Goal: Task Accomplishment & Management: Manage account settings

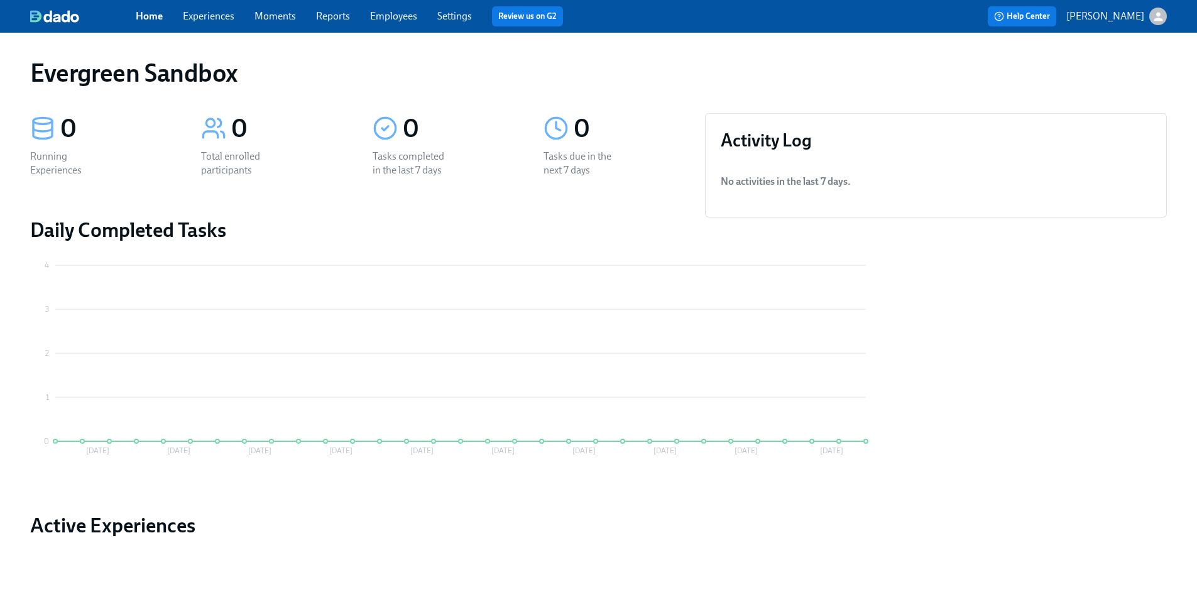
click at [1156, 16] on icon "button" at bounding box center [1158, 16] width 13 height 13
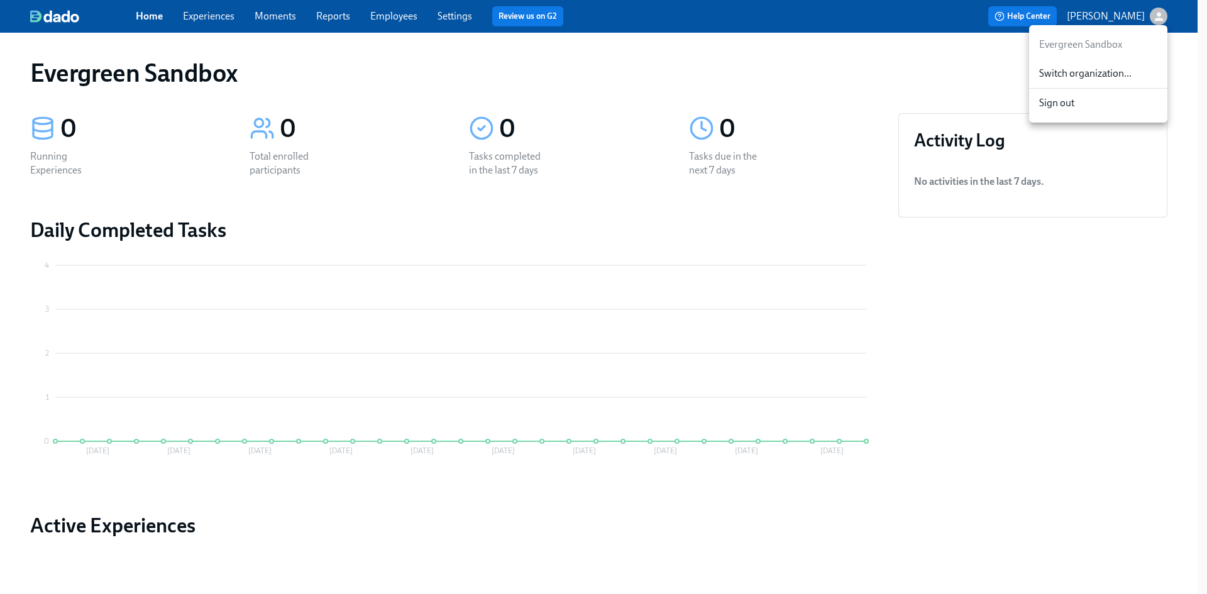
click at [1090, 75] on span "Switch organization..." at bounding box center [1098, 74] width 118 height 14
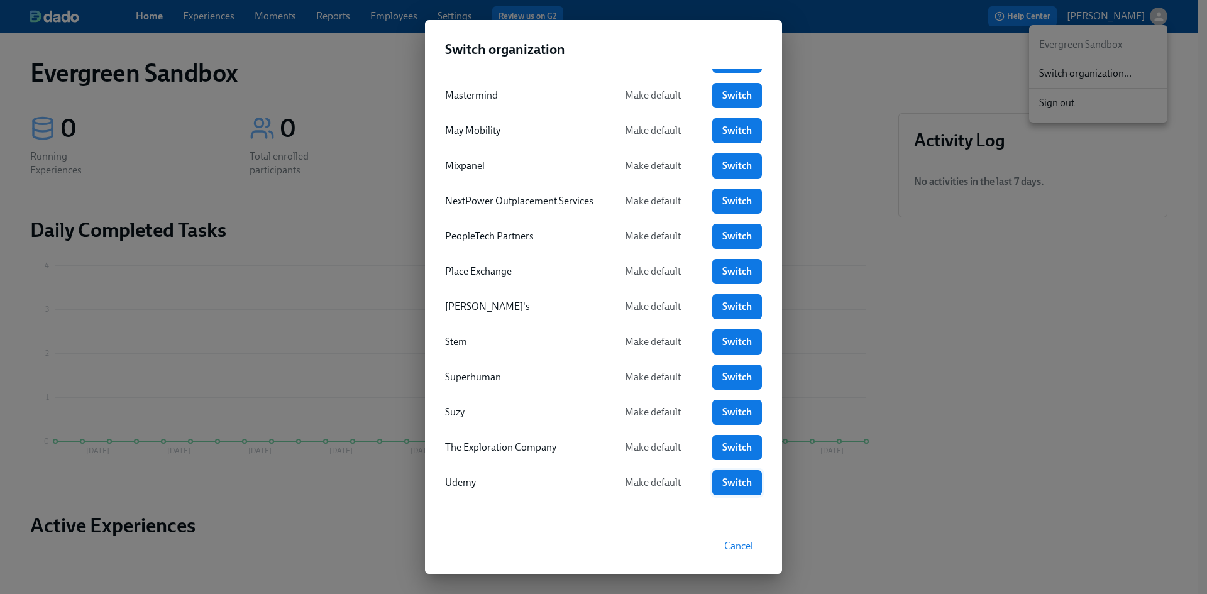
scroll to position [385, 0]
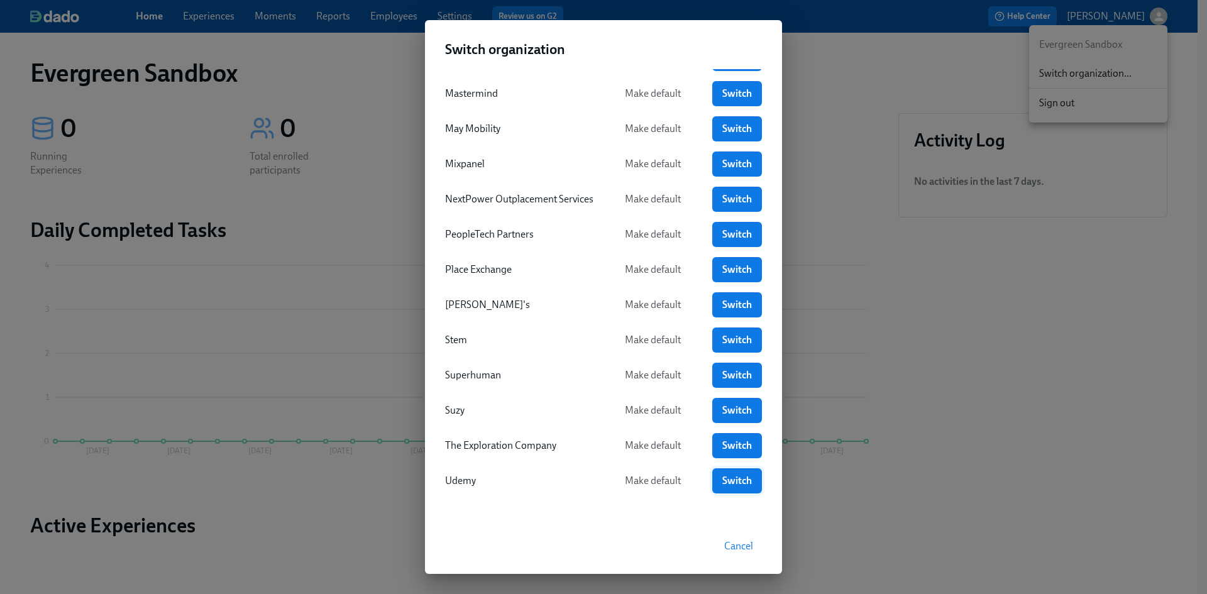
click at [737, 483] on span "Switch" at bounding box center [737, 480] width 32 height 13
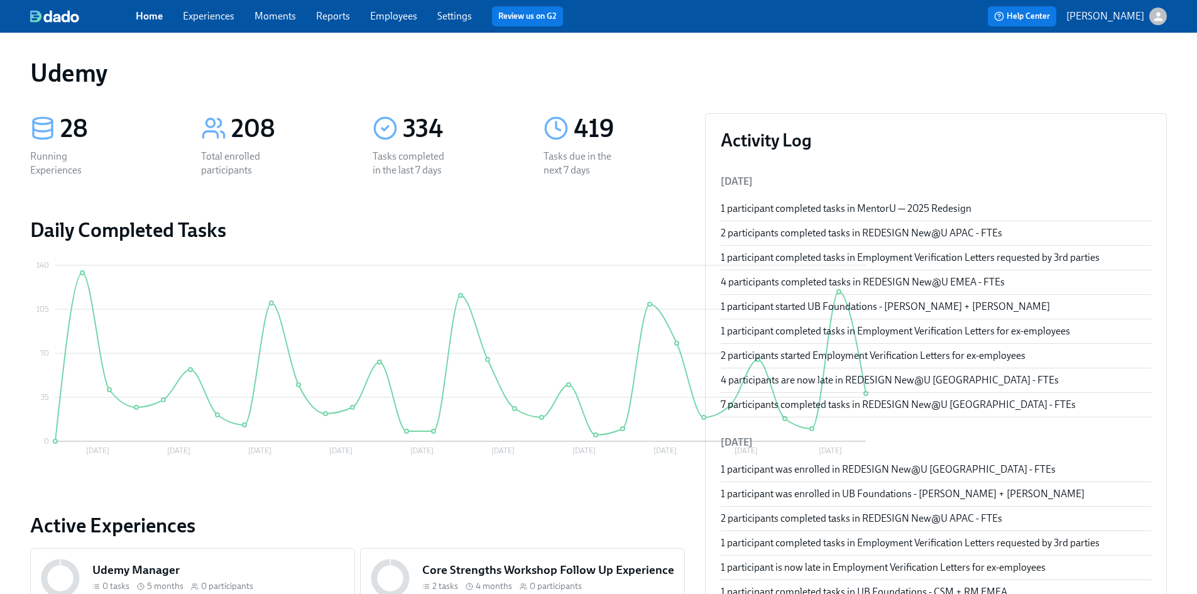
click at [397, 13] on link "Employees" at bounding box center [393, 16] width 47 height 12
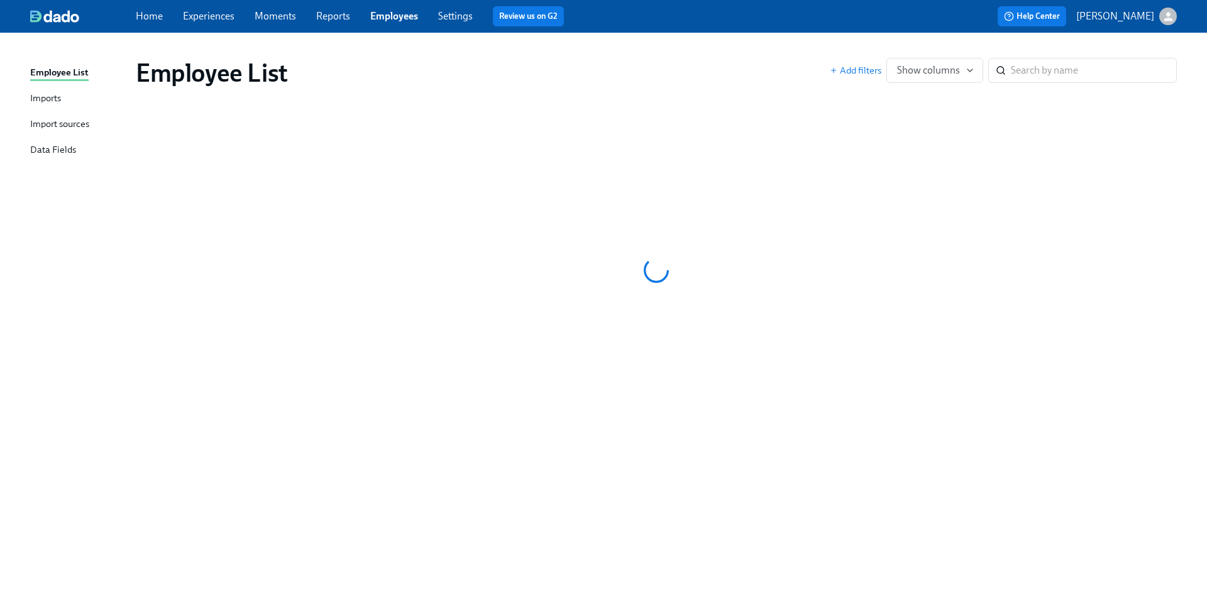
click at [47, 126] on div "Import sources" at bounding box center [59, 125] width 59 height 16
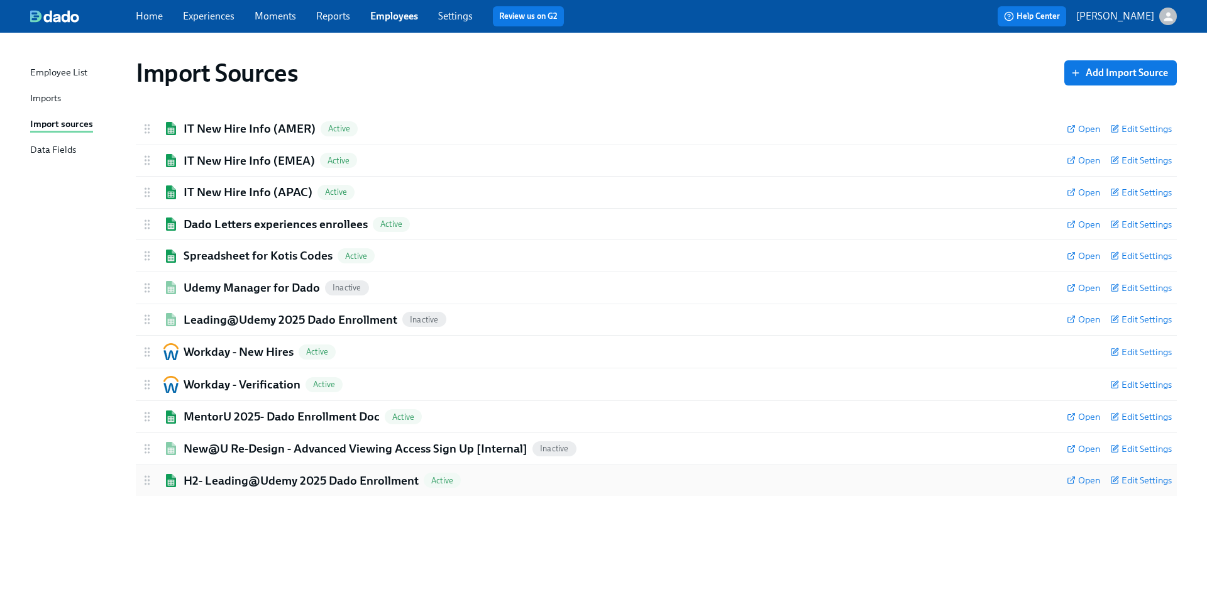
click at [341, 485] on h2 "H2- Leading@Udemy 2025 Dado Enrollment" at bounding box center [301, 481] width 235 height 16
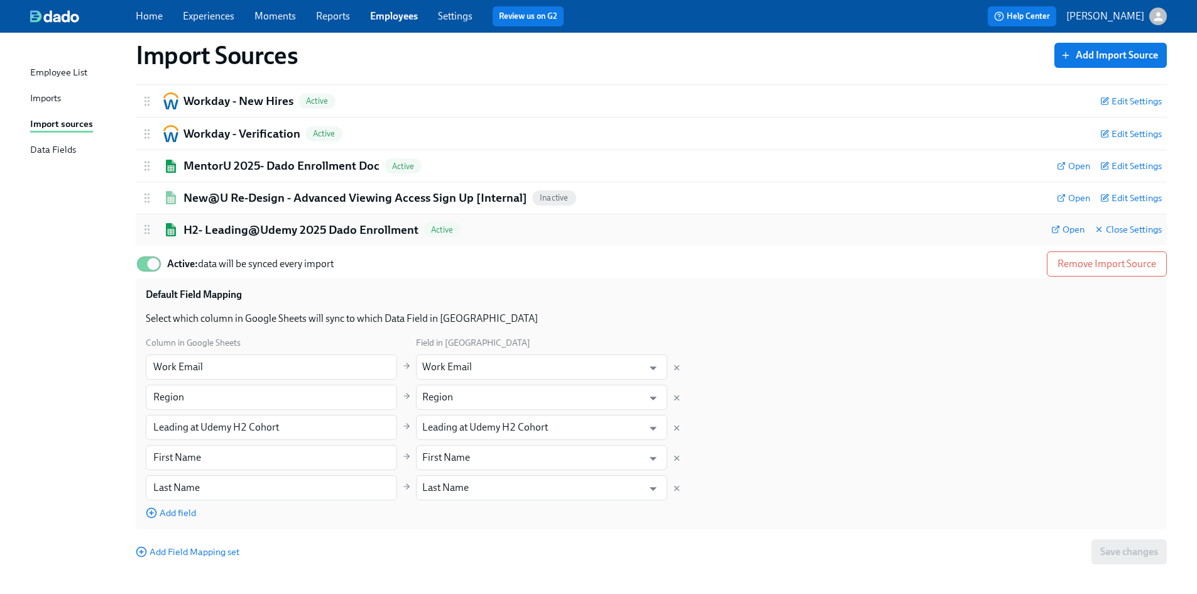
scroll to position [251, 0]
click at [216, 18] on link "Experiences" at bounding box center [209, 16] width 52 height 12
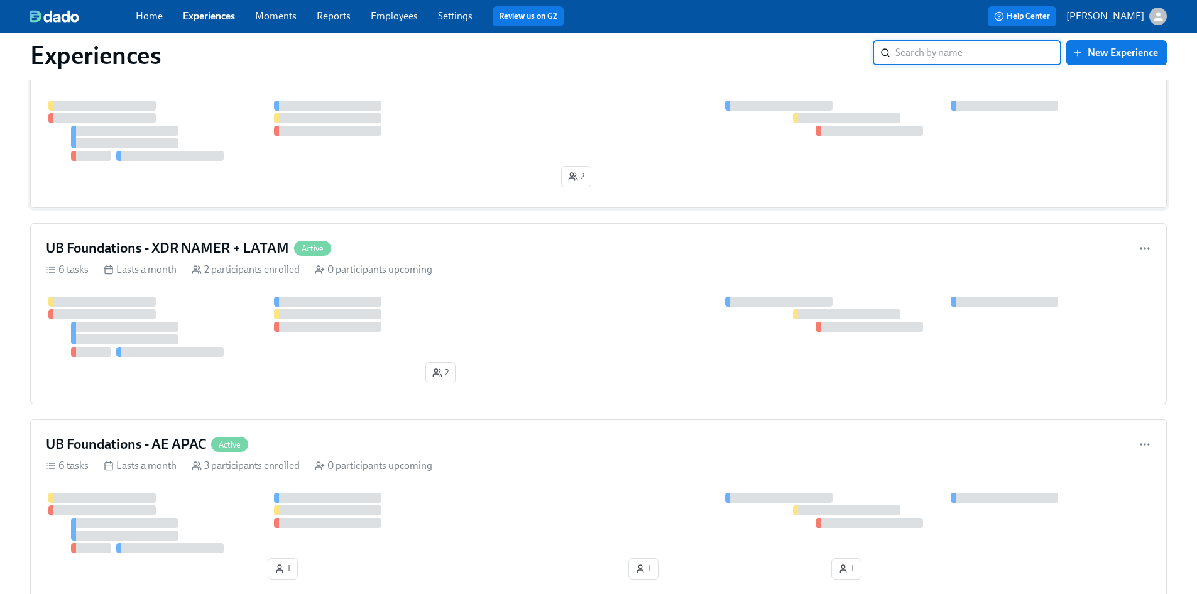
scroll to position [1383, 0]
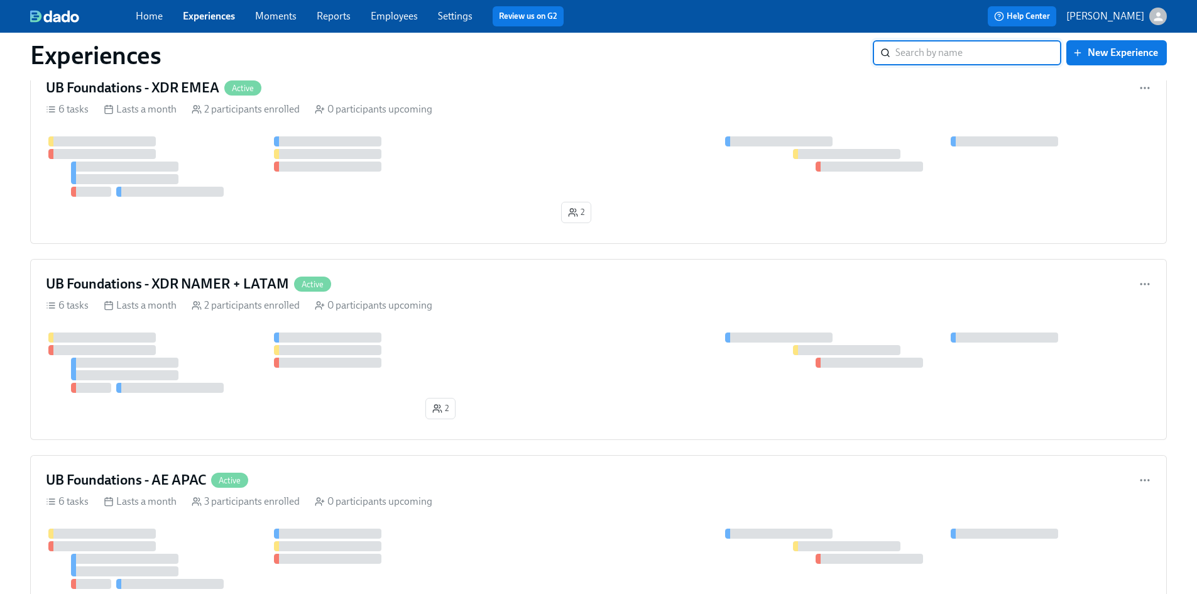
click at [911, 47] on input "search" at bounding box center [979, 52] width 166 height 25
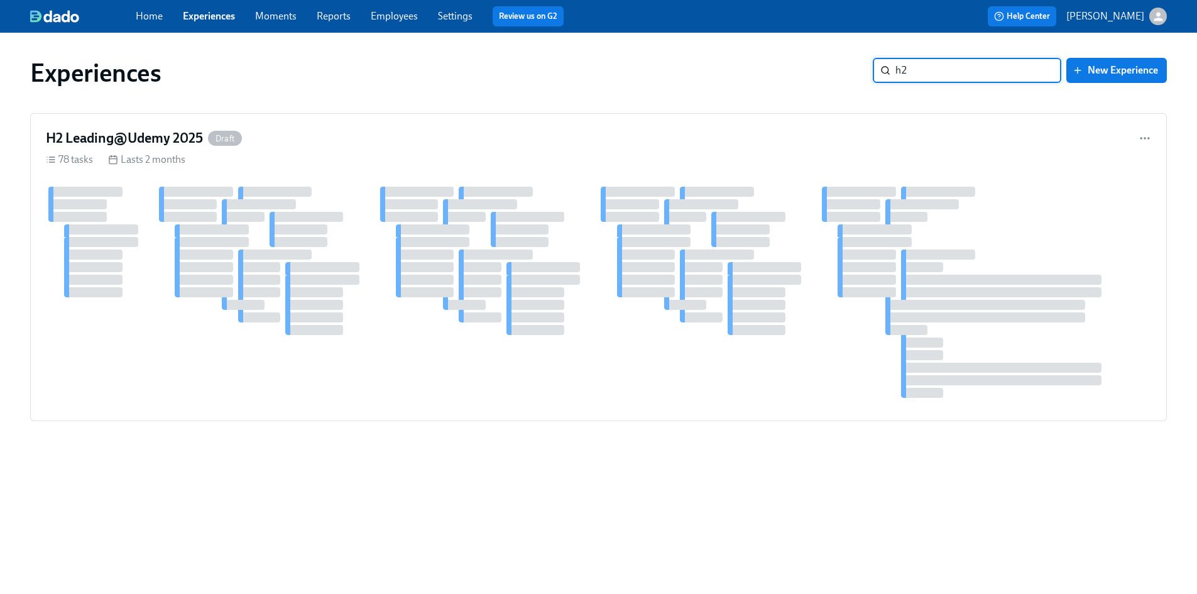
scroll to position [0, 0]
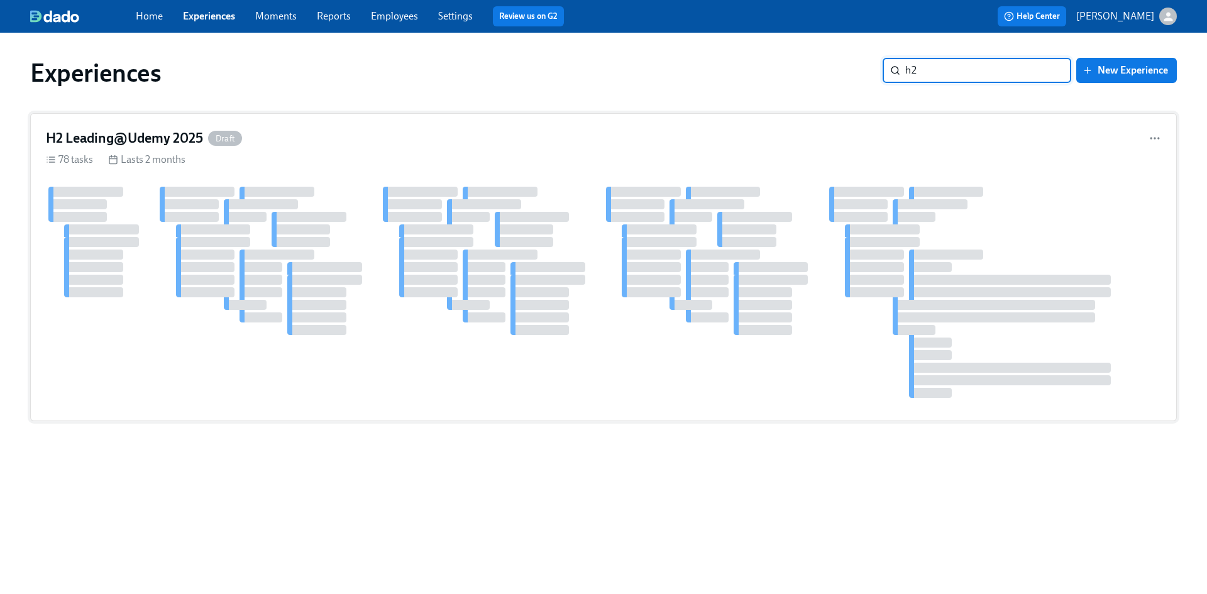
type input "h2"
click at [163, 143] on h4 "H2 Leading@Udemy 2025" at bounding box center [124, 138] width 157 height 19
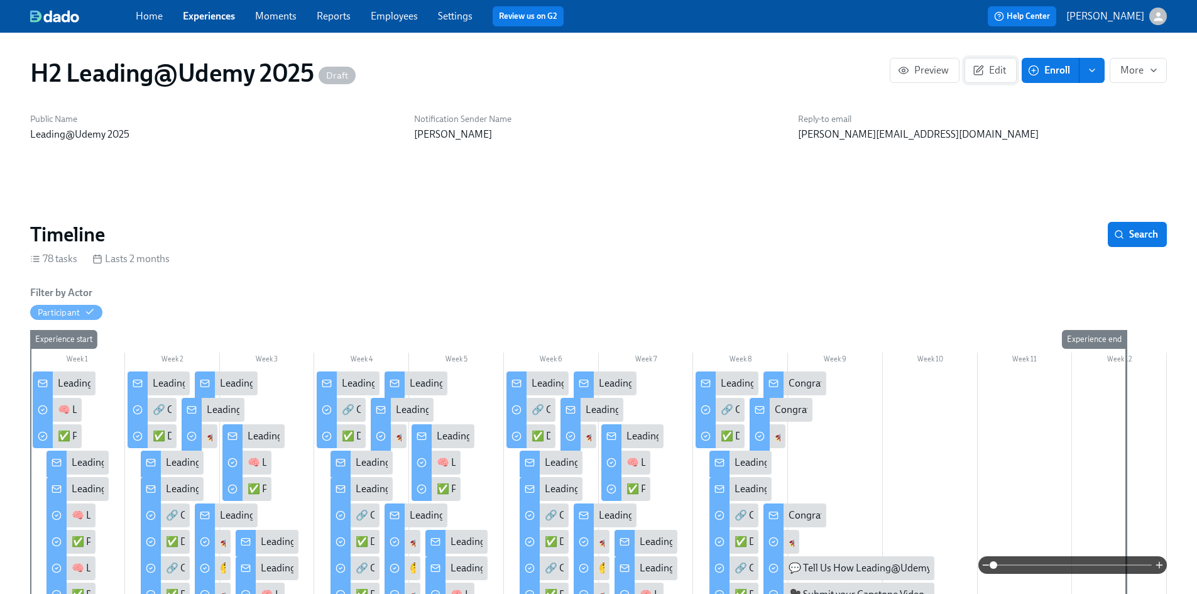
click at [990, 77] on button "Edit" at bounding box center [991, 70] width 52 height 25
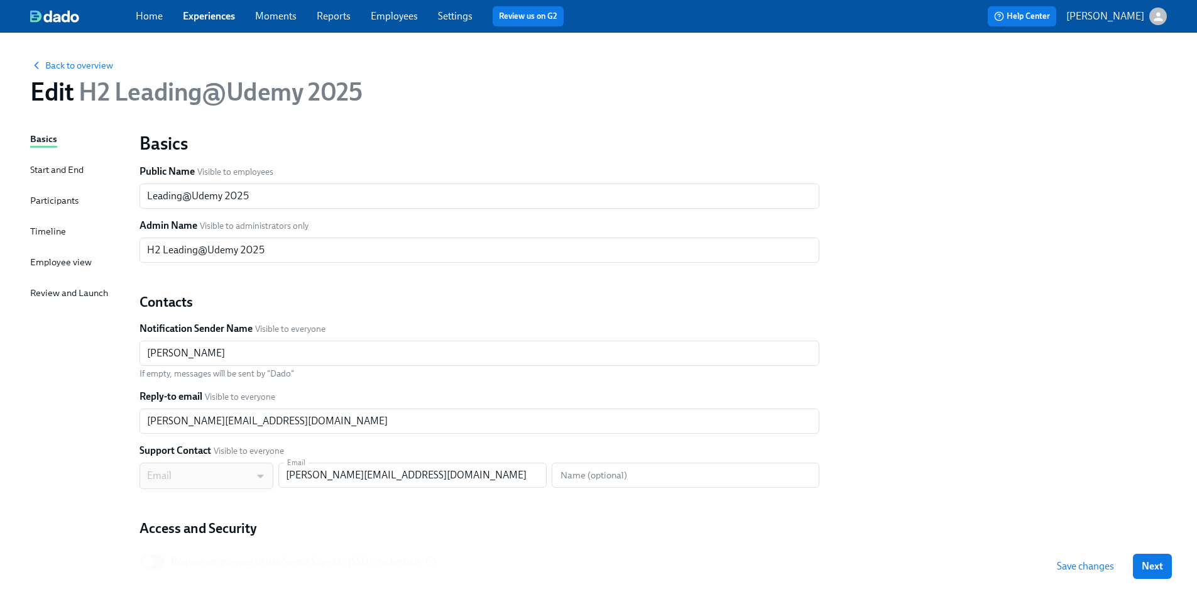
click at [50, 200] on div "Participants" at bounding box center [54, 201] width 48 height 14
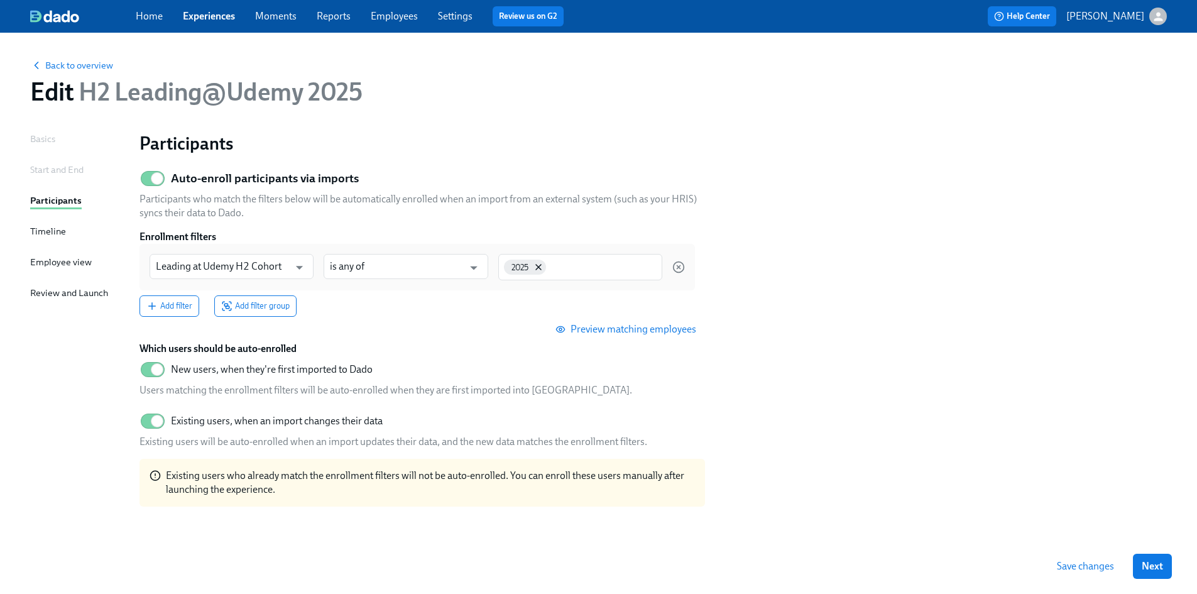
click at [643, 332] on span "Preview matching employees" at bounding box center [627, 329] width 138 height 13
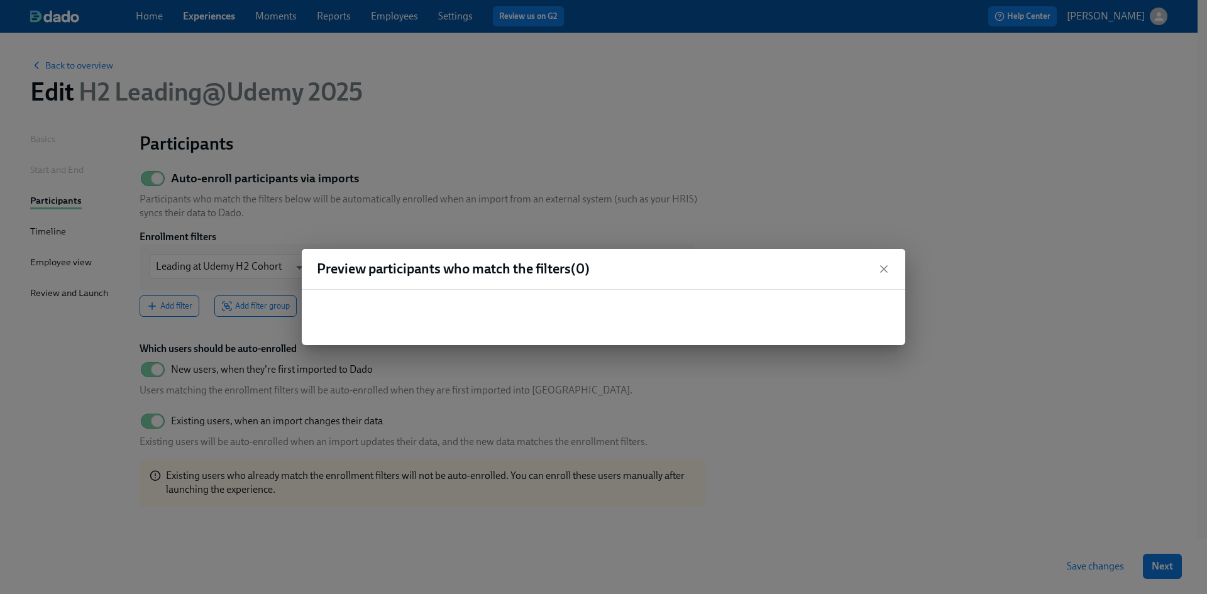
click at [427, 133] on div "Preview participants who match the filters ( 0 )" at bounding box center [603, 297] width 1207 height 594
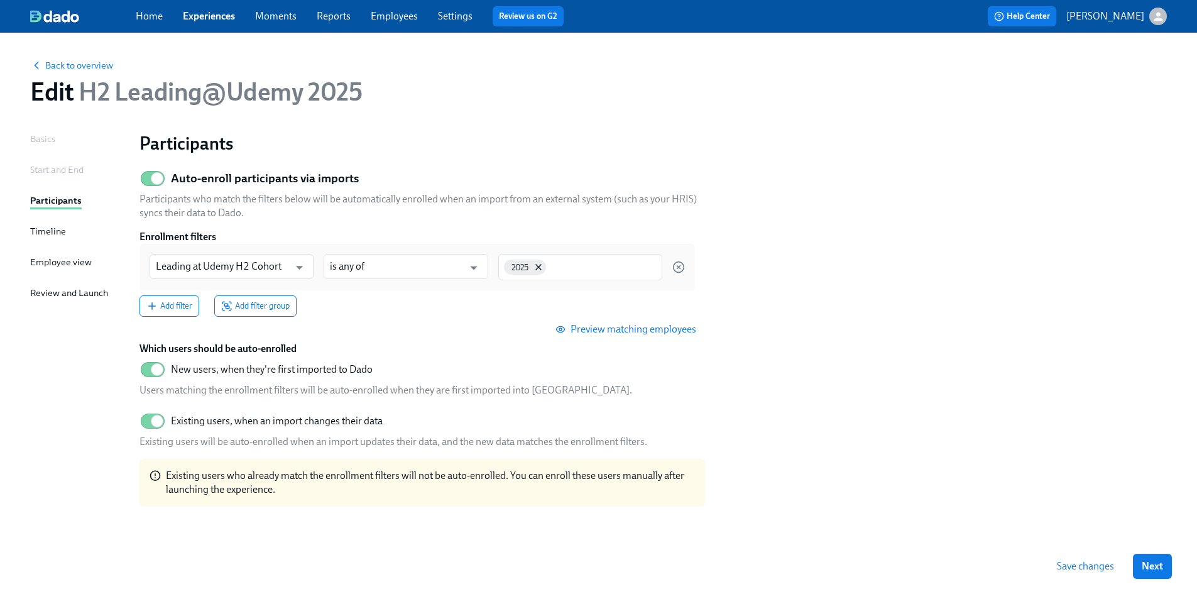
click at [404, 16] on link "Employees" at bounding box center [394, 16] width 47 height 12
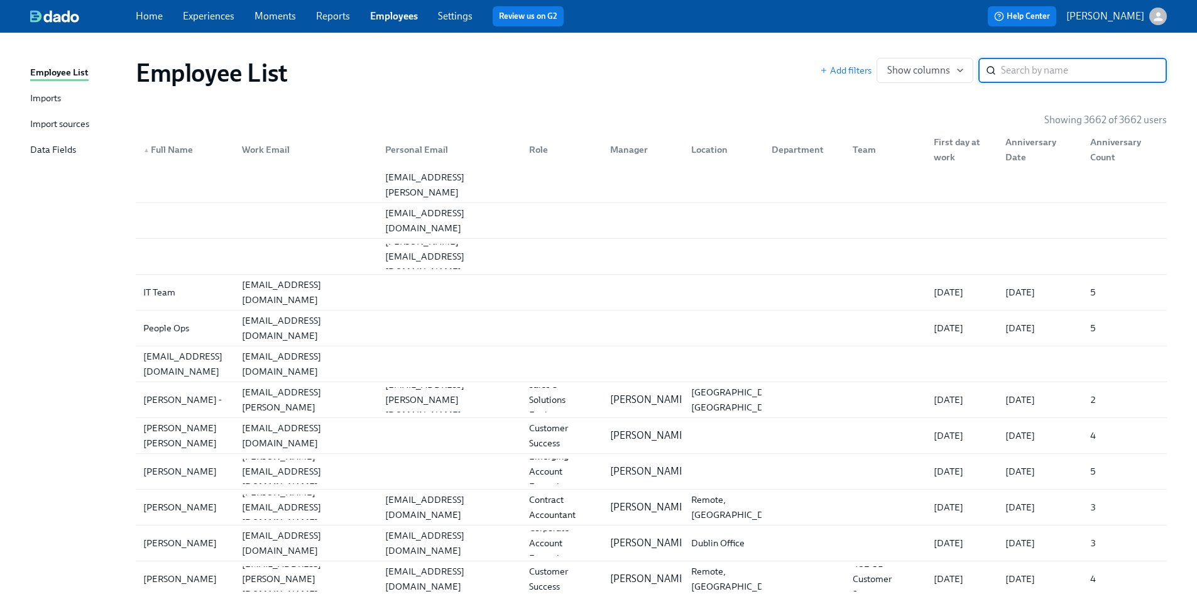
click at [1014, 70] on input "search" at bounding box center [1084, 70] width 166 height 25
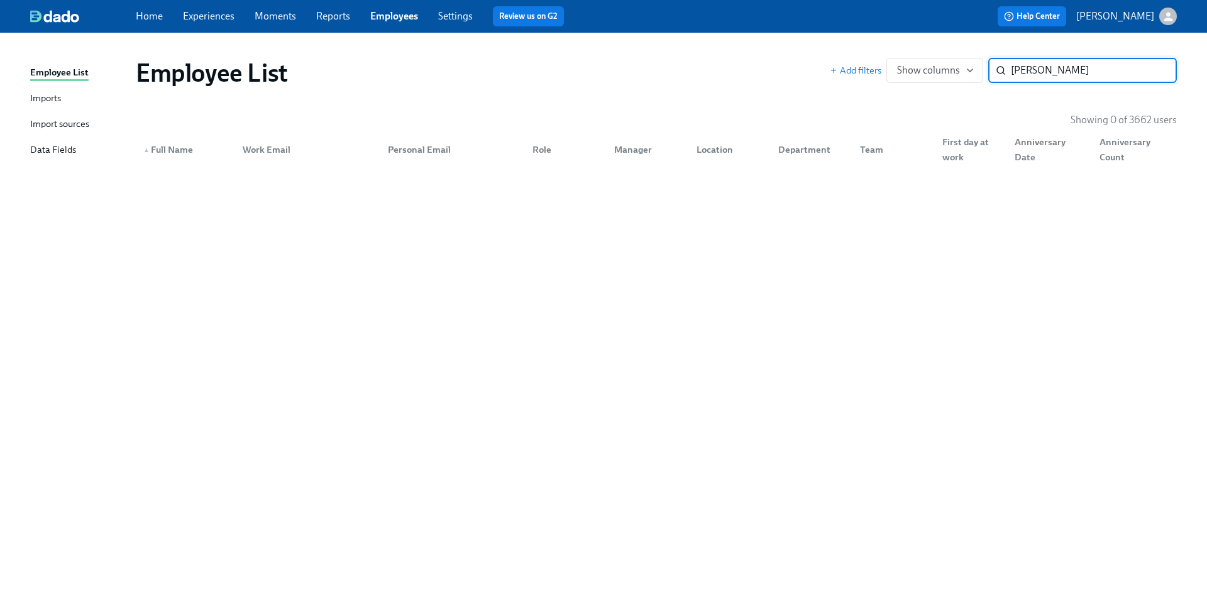
type input "[PERSON_NAME]"
click at [65, 120] on div "Import sources" at bounding box center [59, 125] width 59 height 16
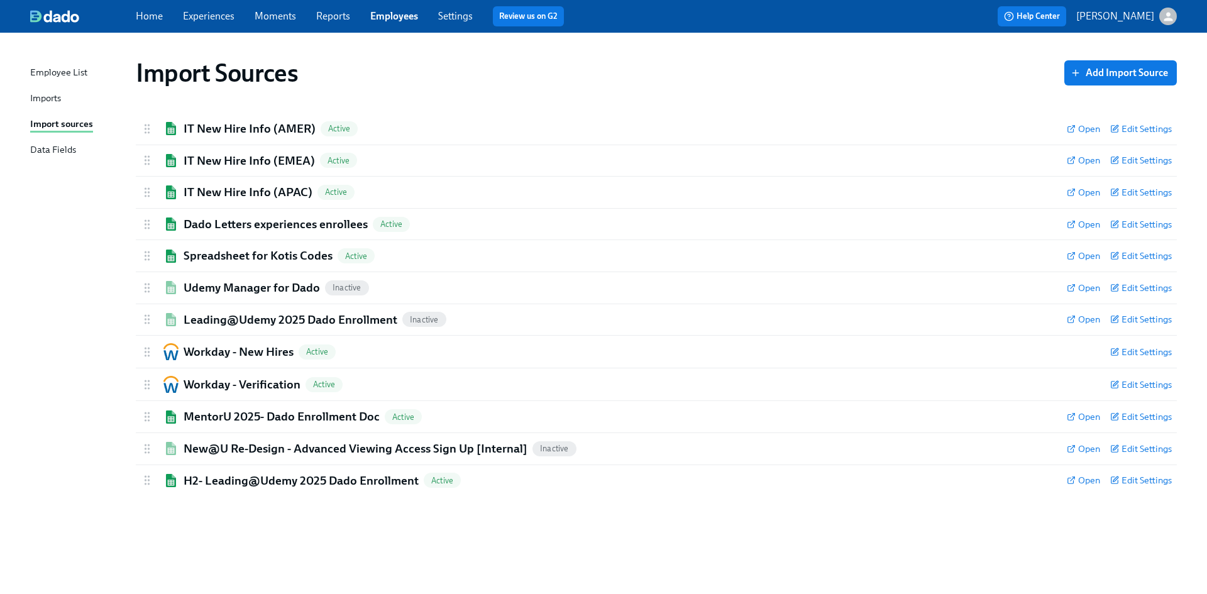
click at [52, 94] on div "Imports" at bounding box center [45, 99] width 31 height 16
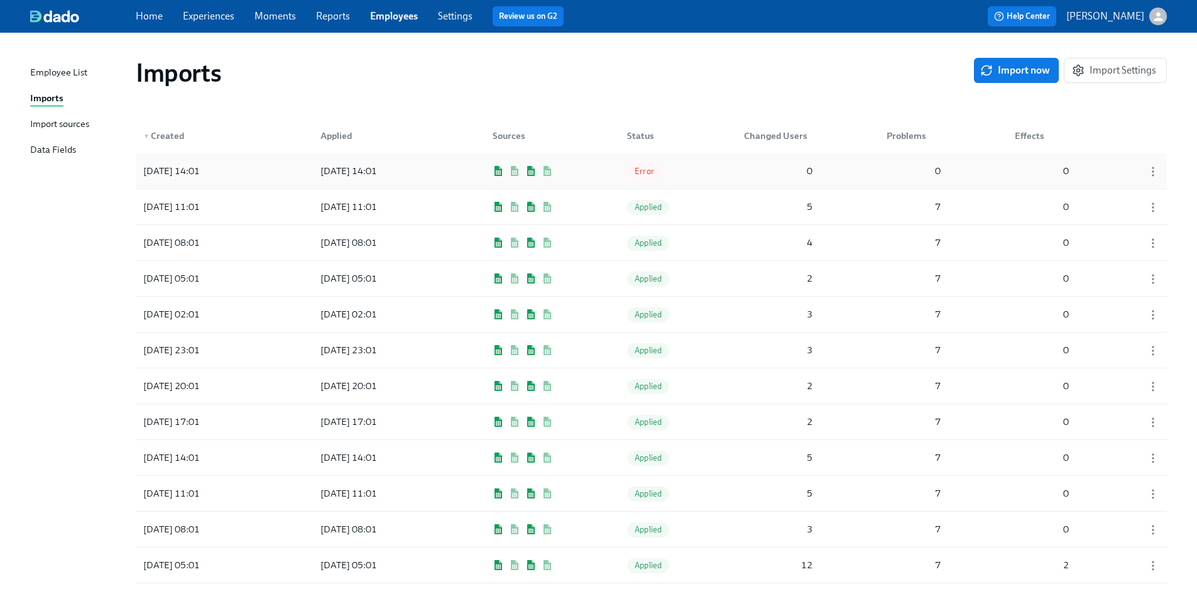
click at [179, 171] on div "[DATE] 14:01" at bounding box center [171, 170] width 67 height 15
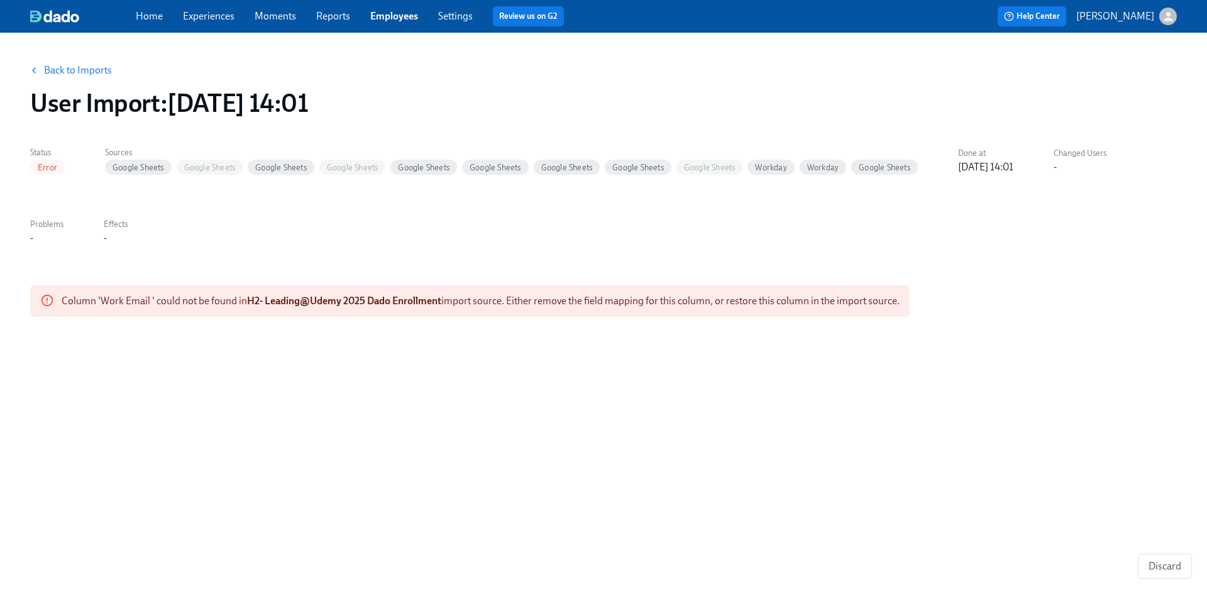
click at [65, 69] on link "Back to Imports" at bounding box center [78, 70] width 68 height 13
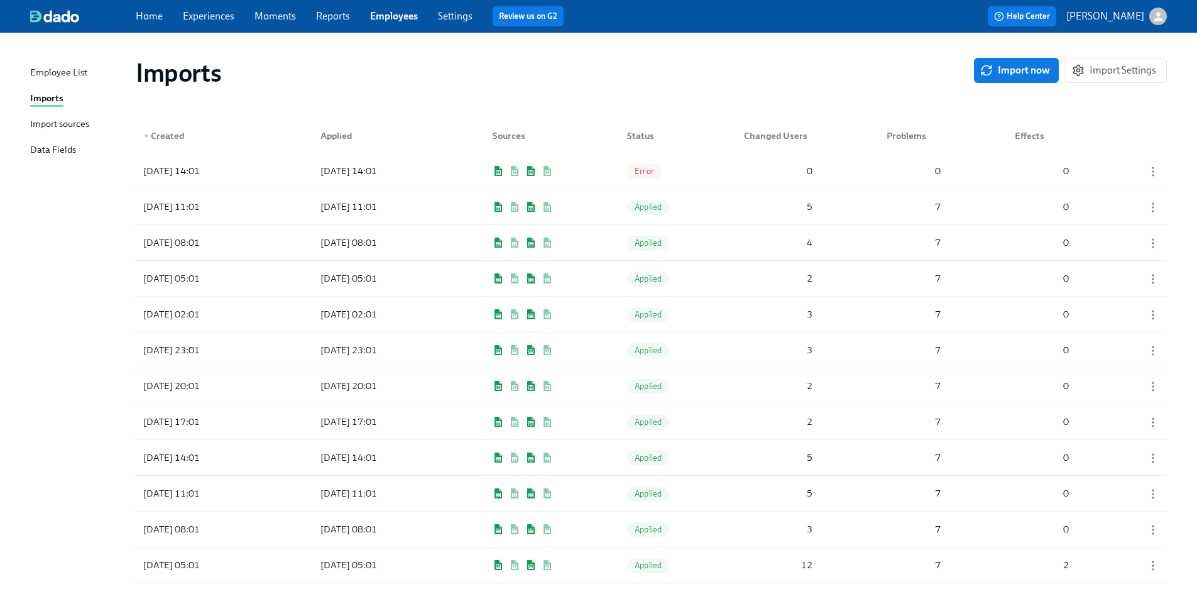
click at [72, 124] on div "Import sources" at bounding box center [59, 125] width 59 height 16
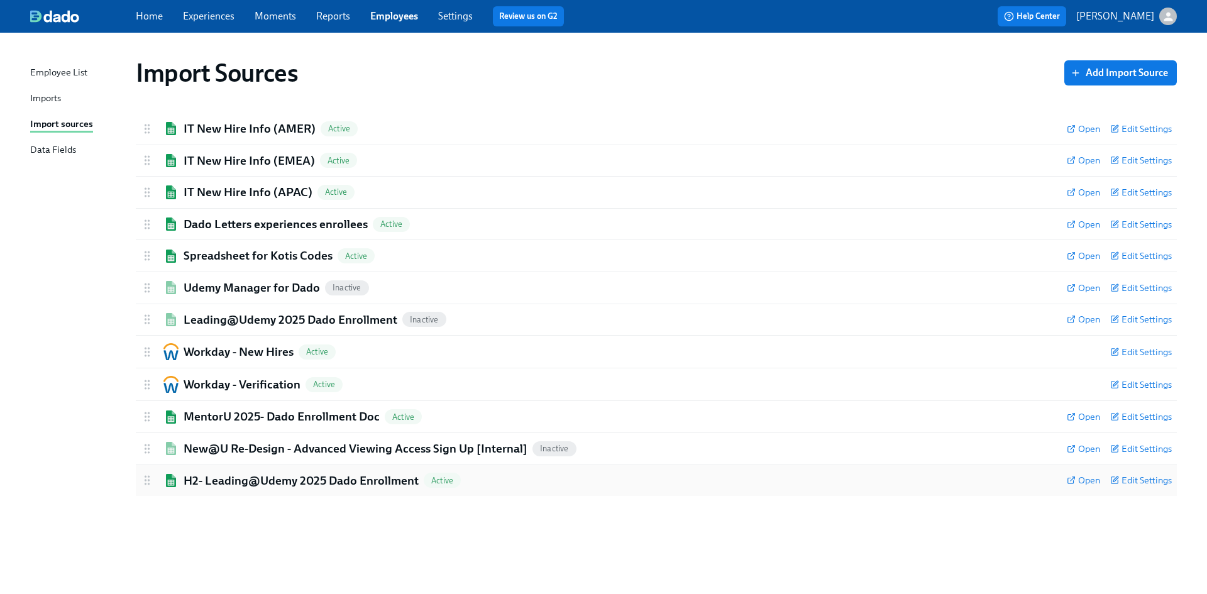
click at [251, 479] on h2 "H2- Leading@Udemy 2025 Dado Enrollment" at bounding box center [301, 481] width 235 height 16
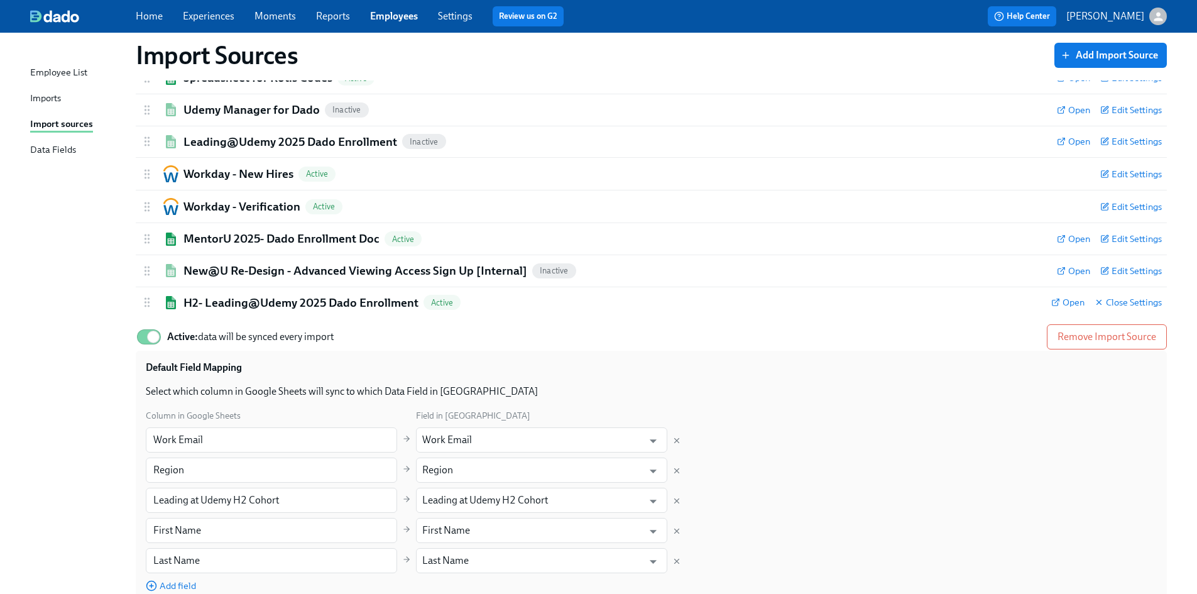
scroll to position [68, 0]
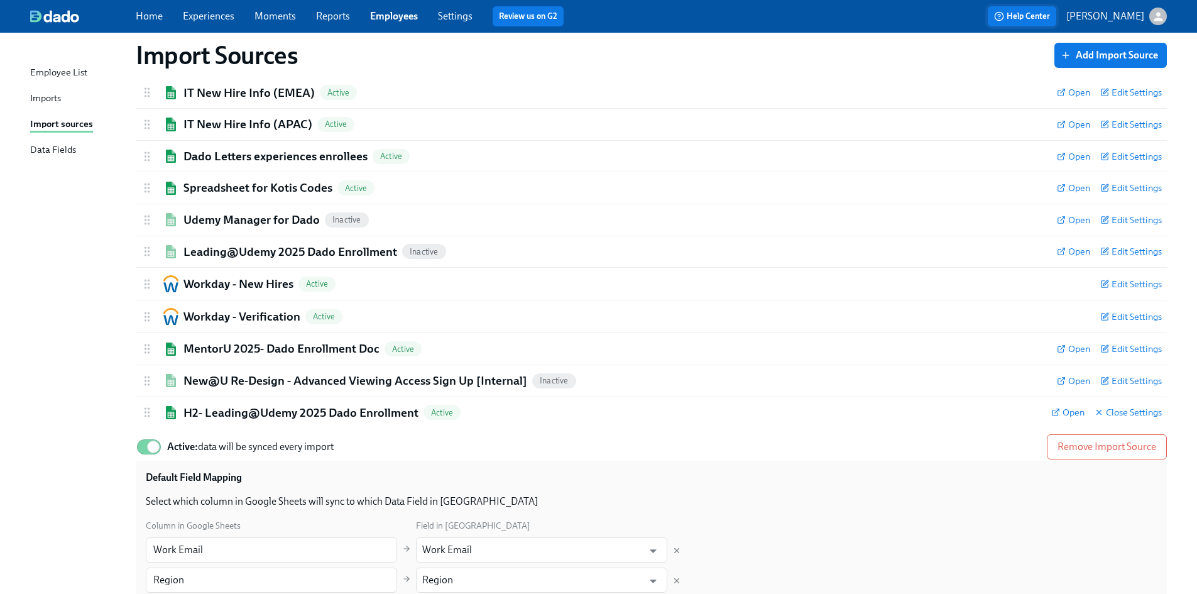
click at [1051, 23] on button "Help Center" at bounding box center [1022, 16] width 69 height 20
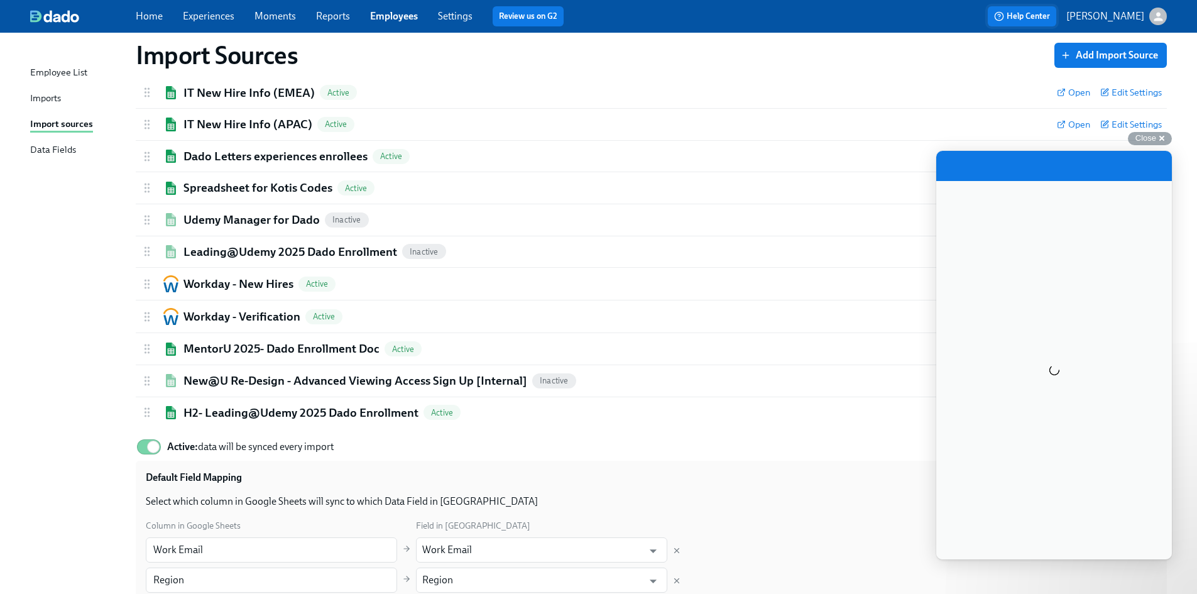
scroll to position [0, 0]
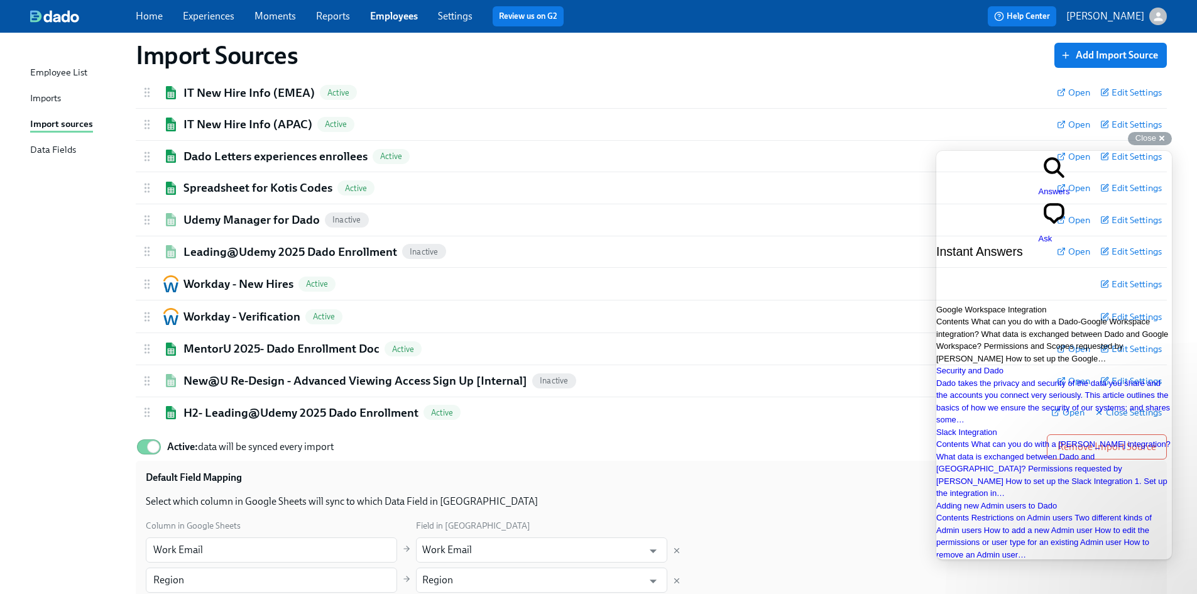
click at [1031, 304] on link "Google Workspace Integration Contents What can you do with a Dado-Google Worksp…" at bounding box center [1054, 335] width 236 height 62
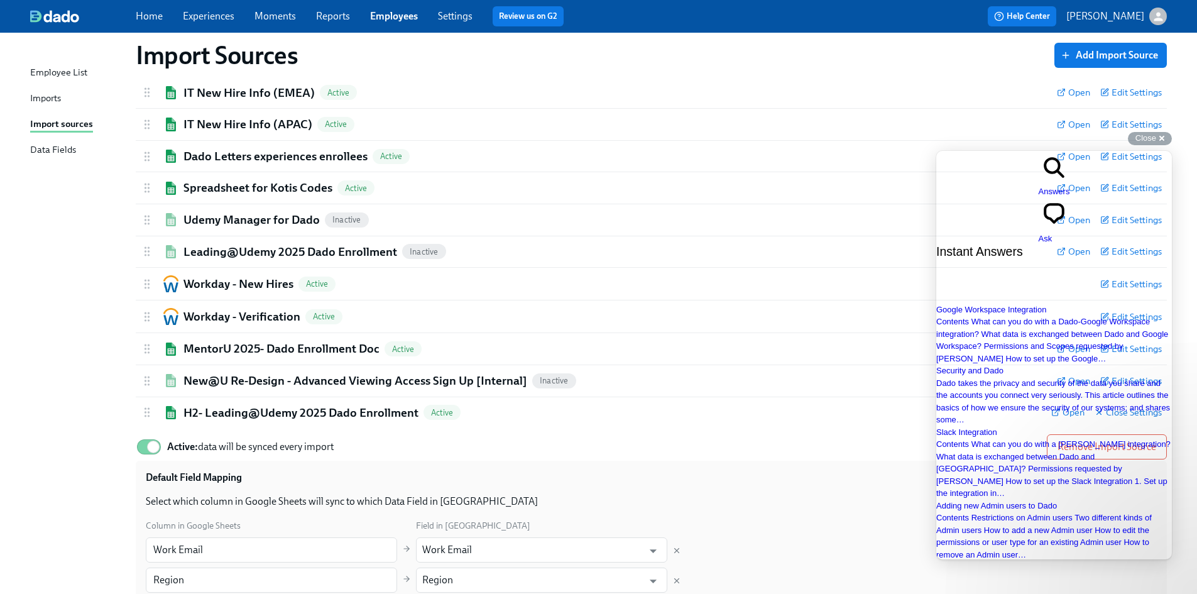
drag, startPoint x: 1007, startPoint y: 541, endPoint x: 908, endPoint y: 545, distance: 99.4
click at [936, 545] on html "search-medium Answers chat-square Ask Instant Answers Google Workspace Integrat…" at bounding box center [1054, 435] width 236 height 568
type input "import source"
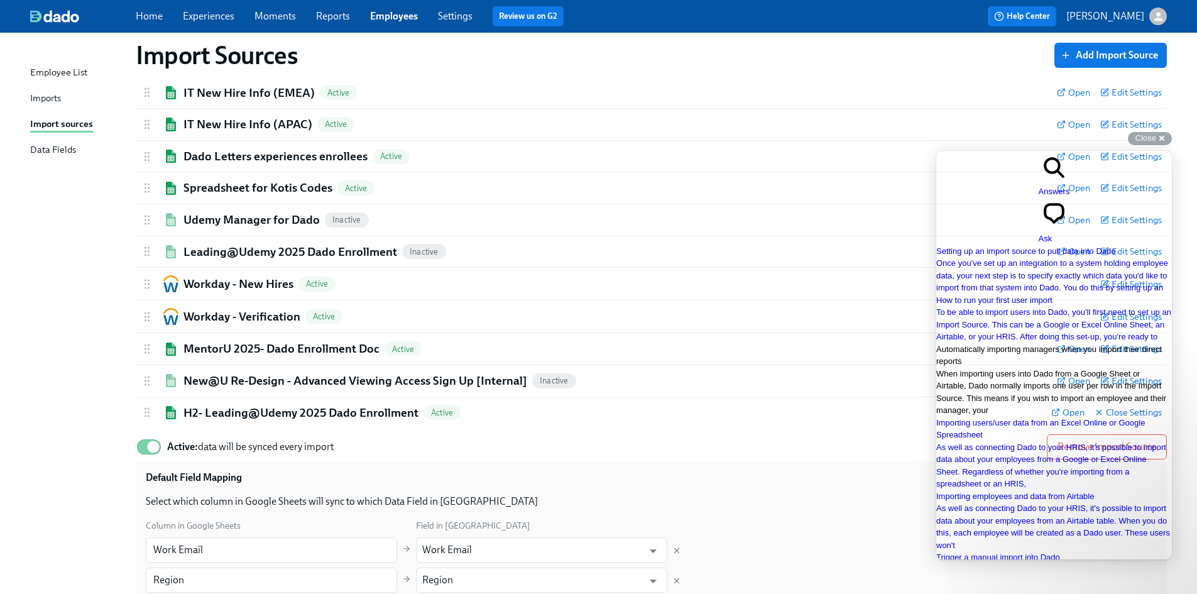
scroll to position [0, 0]
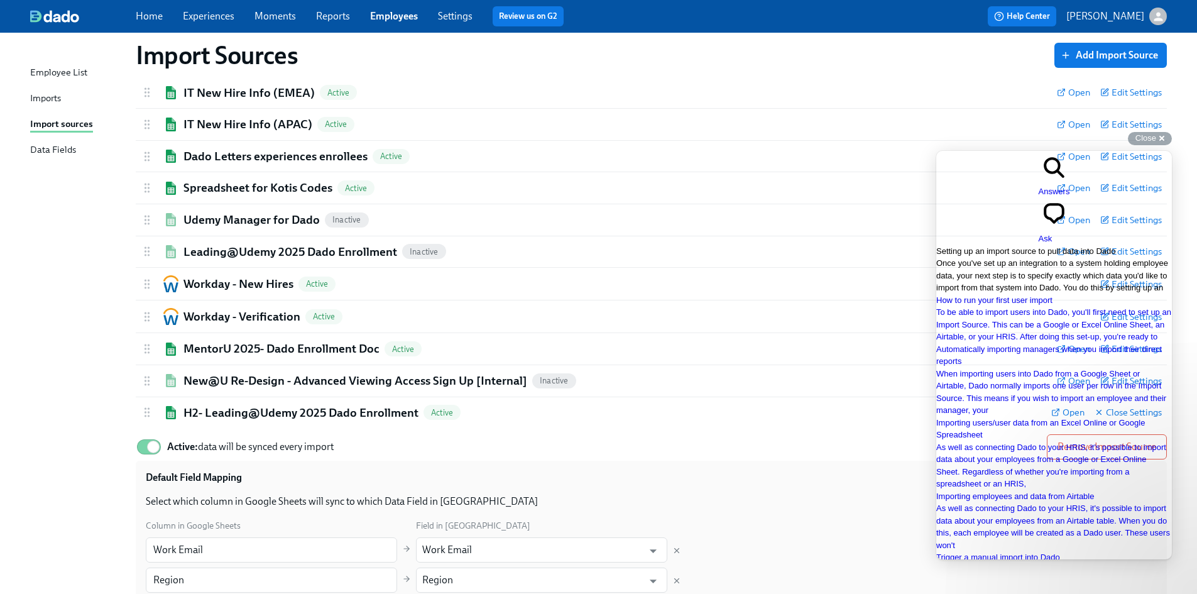
click at [1018, 246] on span "Setting up an import source to pull data into Dado" at bounding box center [1025, 250] width 179 height 9
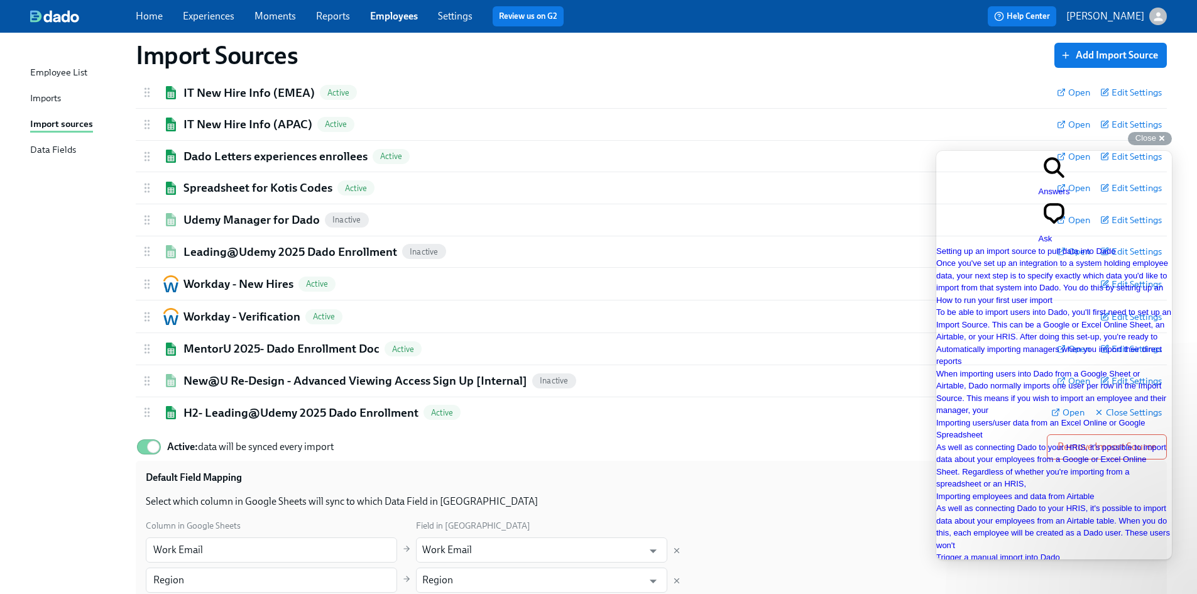
scroll to position [314, 0]
click at [64, 98] on link "Imports" at bounding box center [78, 99] width 96 height 16
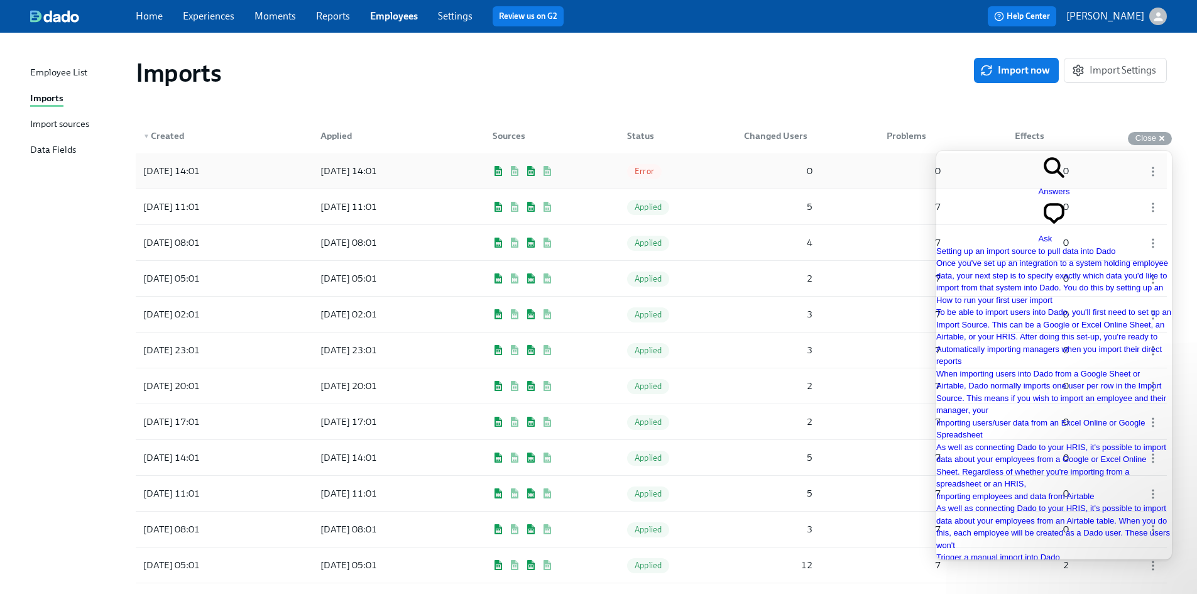
click at [193, 168] on div "[DATE] 14:01" at bounding box center [171, 170] width 67 height 15
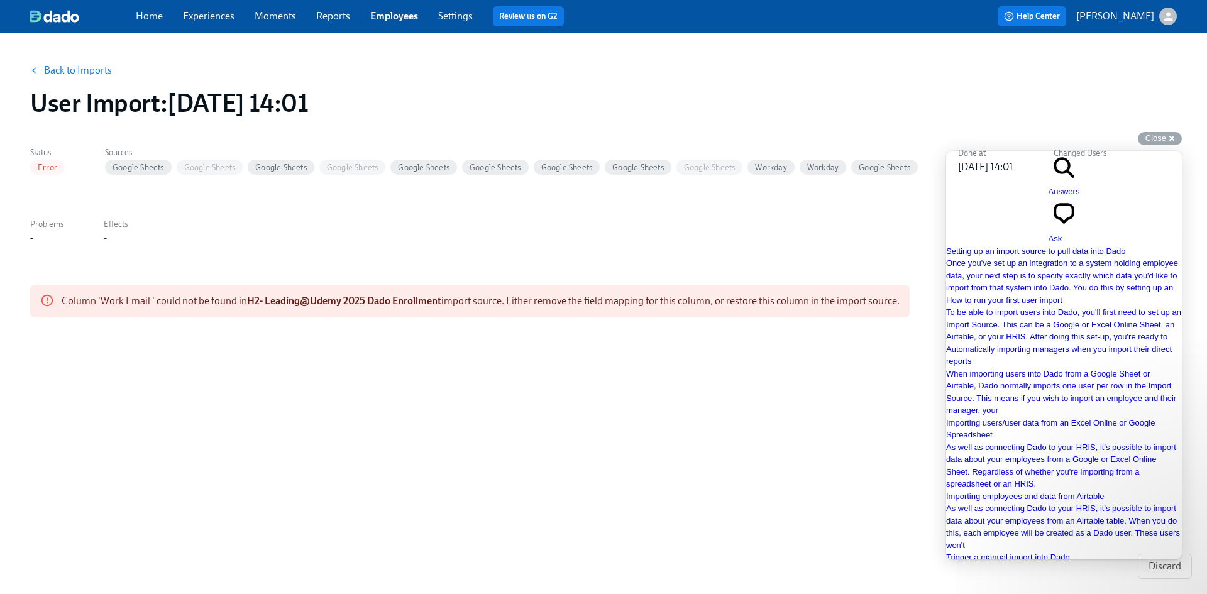
click at [69, 70] on link "Back to Imports" at bounding box center [78, 70] width 68 height 13
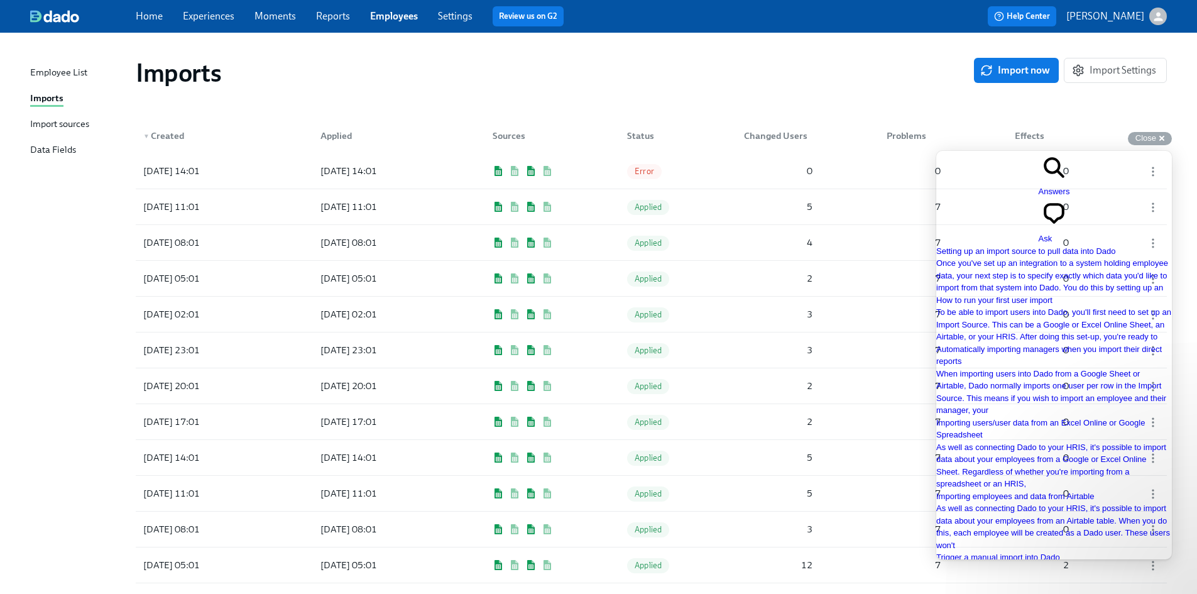
click at [65, 124] on div "Import sources" at bounding box center [59, 125] width 59 height 16
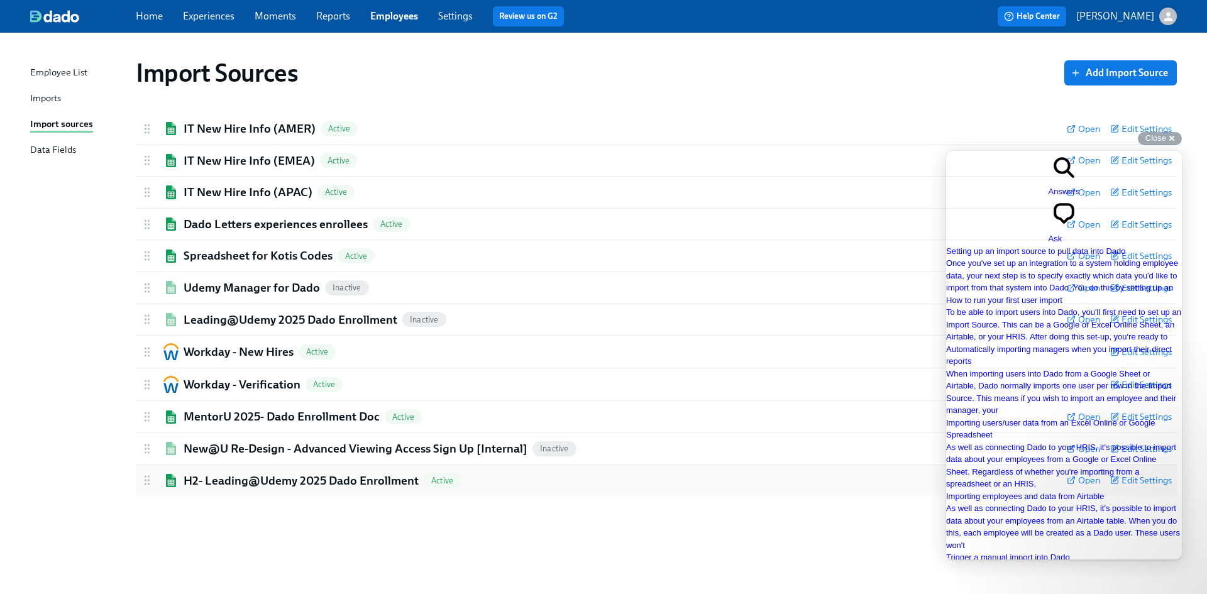
click at [214, 476] on h2 "H2- Leading@Udemy 2025 Dado Enrollment" at bounding box center [301, 481] width 235 height 16
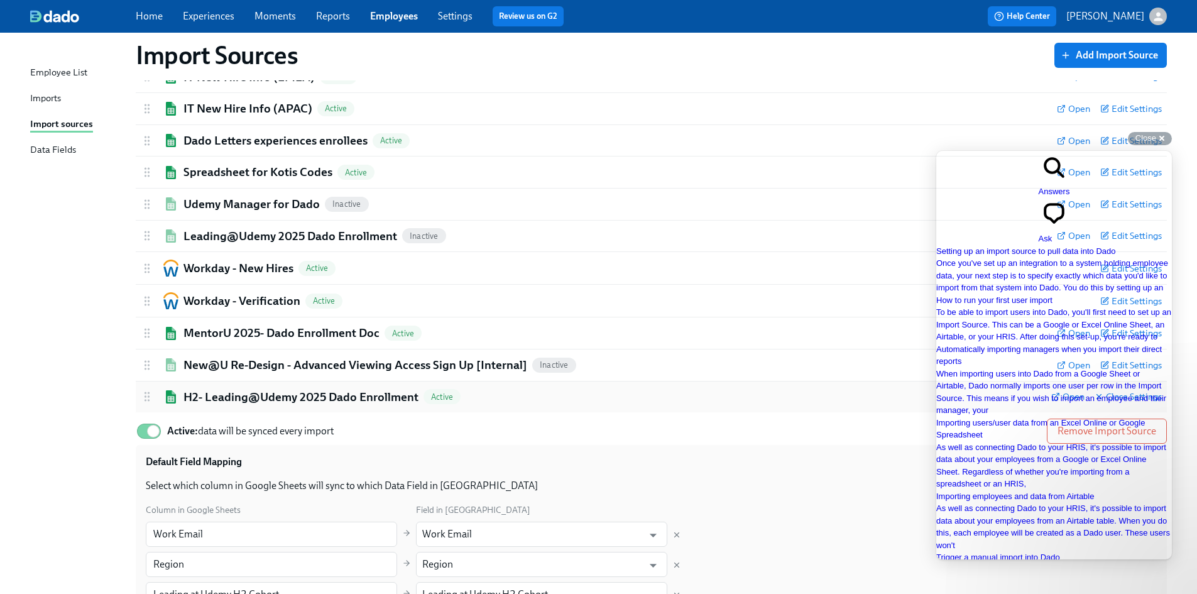
scroll to position [251, 0]
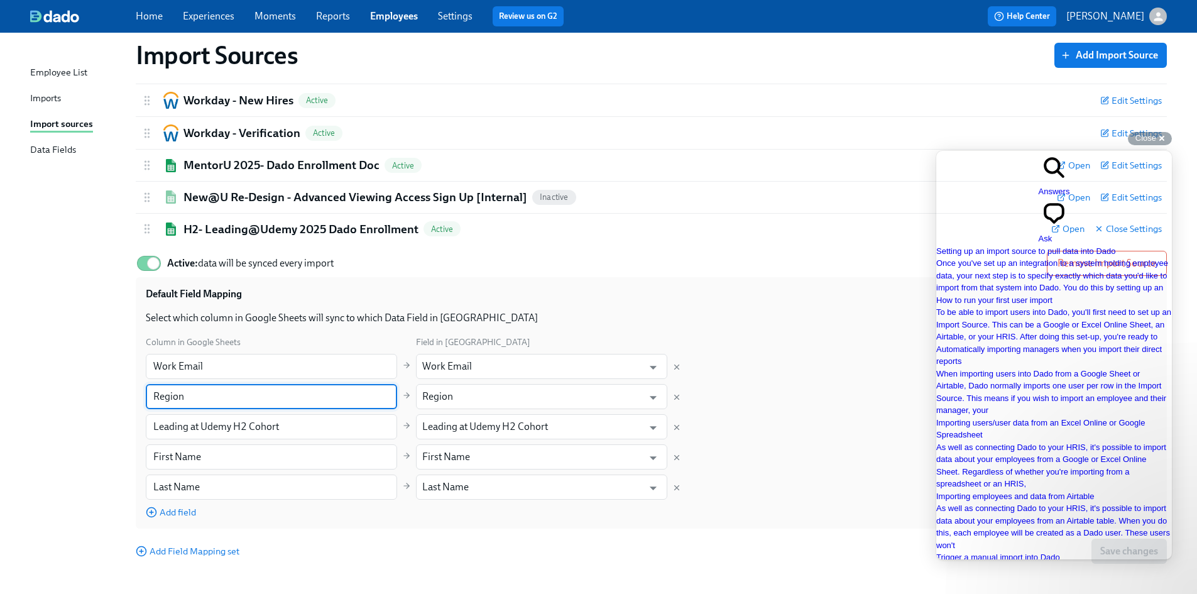
click at [298, 388] on input "Region" at bounding box center [271, 396] width 251 height 25
click at [280, 367] on input "Work Email" at bounding box center [271, 366] width 251 height 25
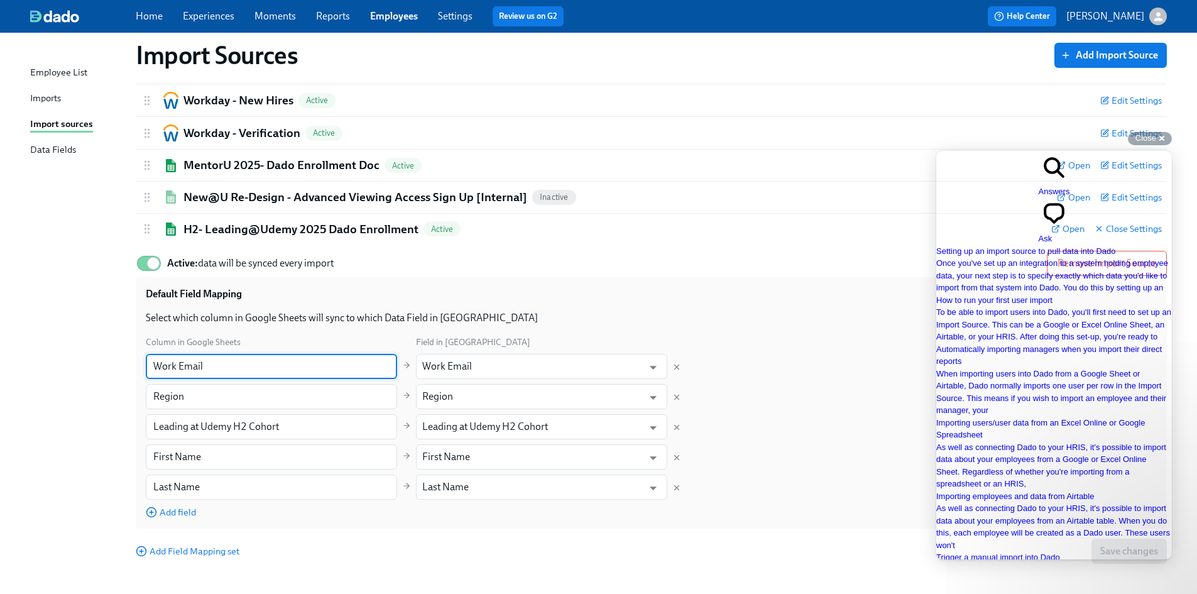
click at [204, 13] on link "Experiences" at bounding box center [209, 16] width 52 height 12
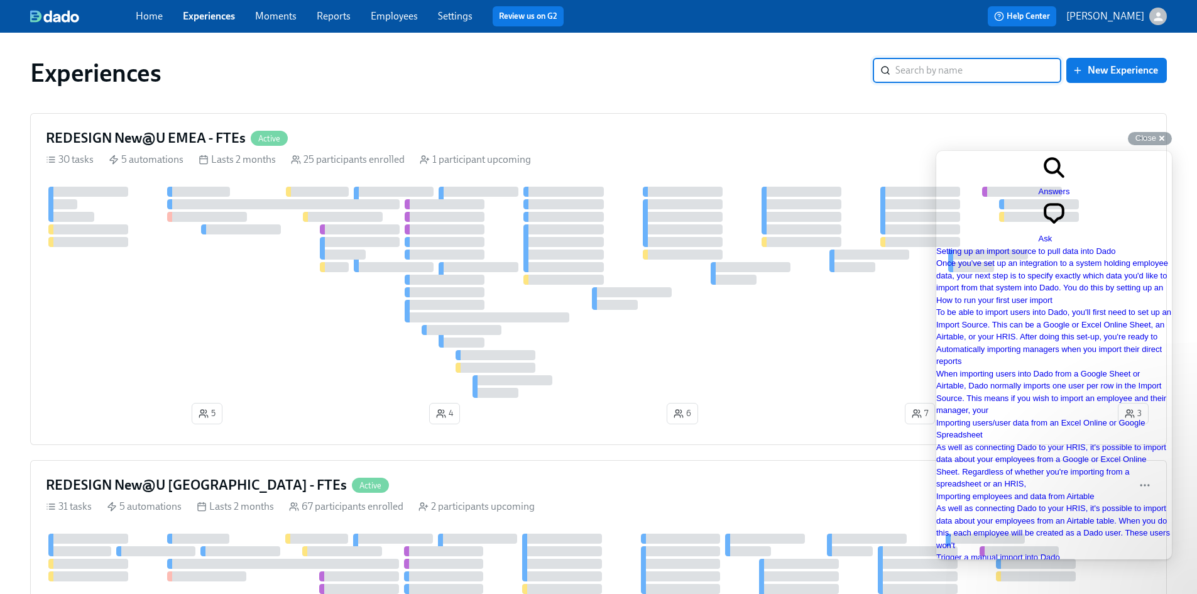
click at [941, 71] on input "search" at bounding box center [979, 70] width 166 height 25
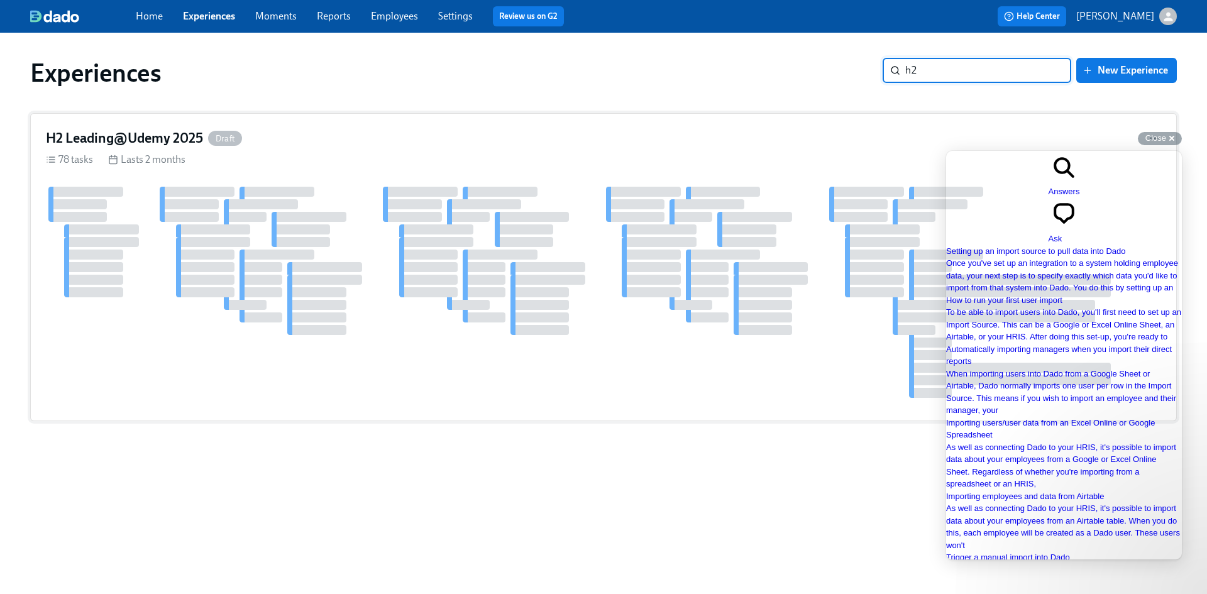
type input "h2"
click at [160, 140] on h4 "H2 Leading@Udemy 2025" at bounding box center [124, 138] width 157 height 19
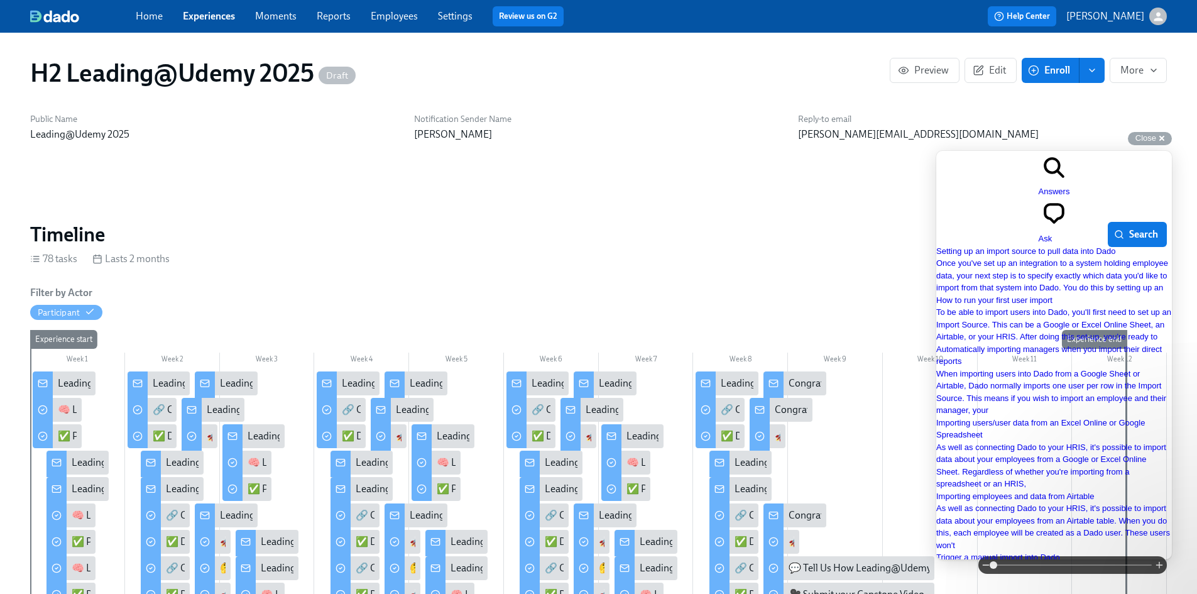
click at [1166, 140] on div "Close cross-small" at bounding box center [1150, 138] width 44 height 13
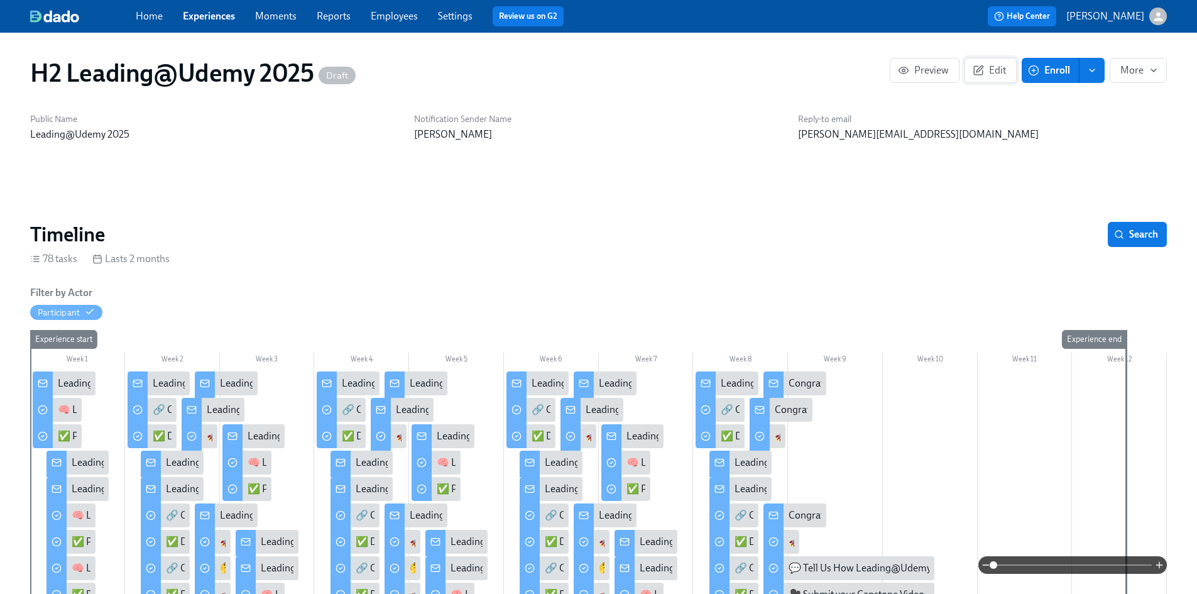
click at [977, 68] on icon "button" at bounding box center [978, 70] width 11 height 11
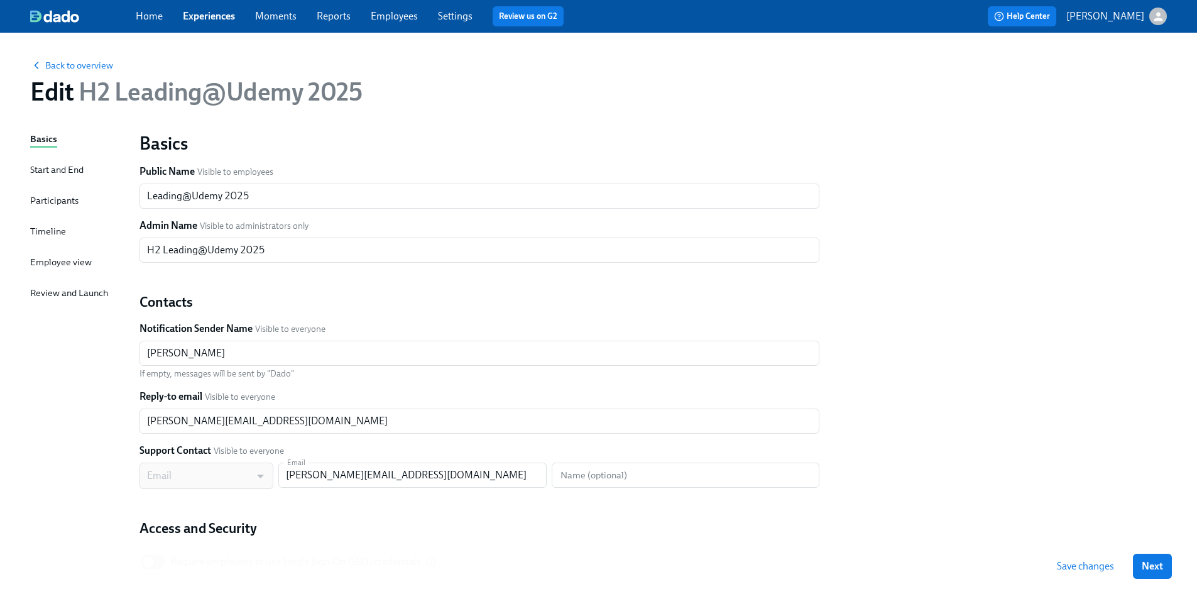
click at [55, 203] on div "Participants" at bounding box center [54, 201] width 48 height 14
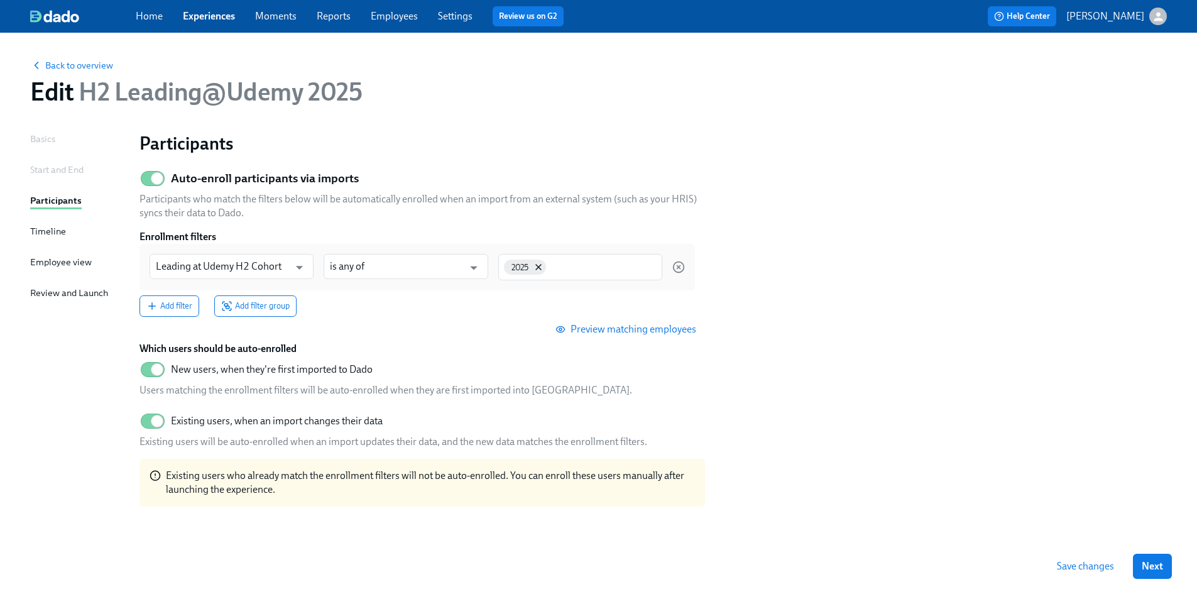
click at [50, 231] on div "Timeline" at bounding box center [48, 231] width 36 height 14
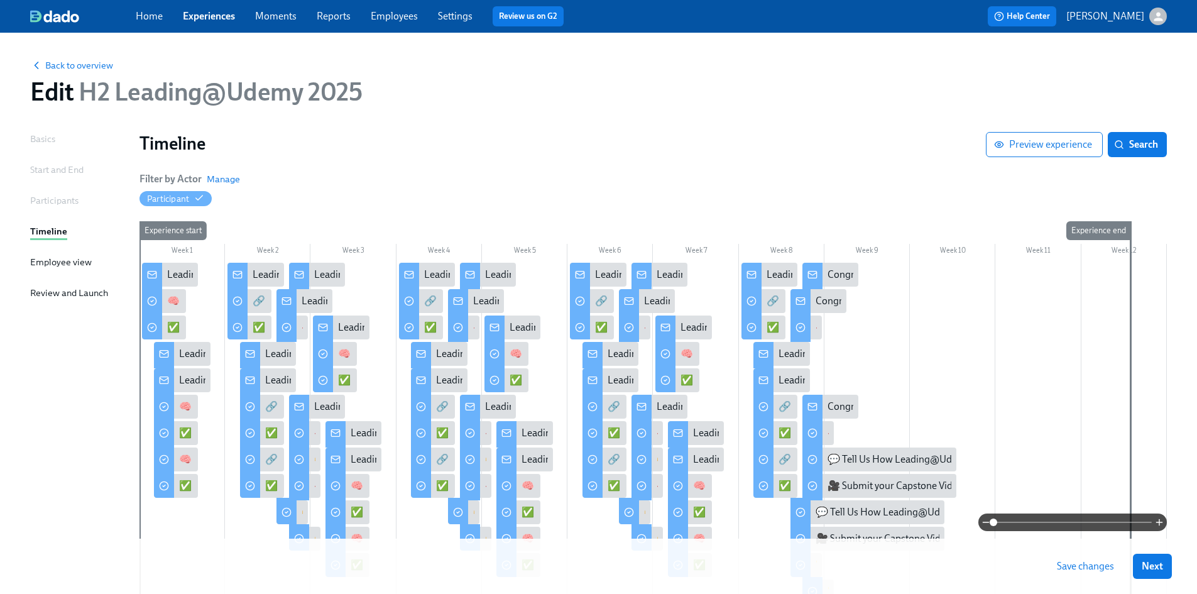
click at [62, 163] on div "Start and End" at bounding box center [56, 170] width 53 height 14
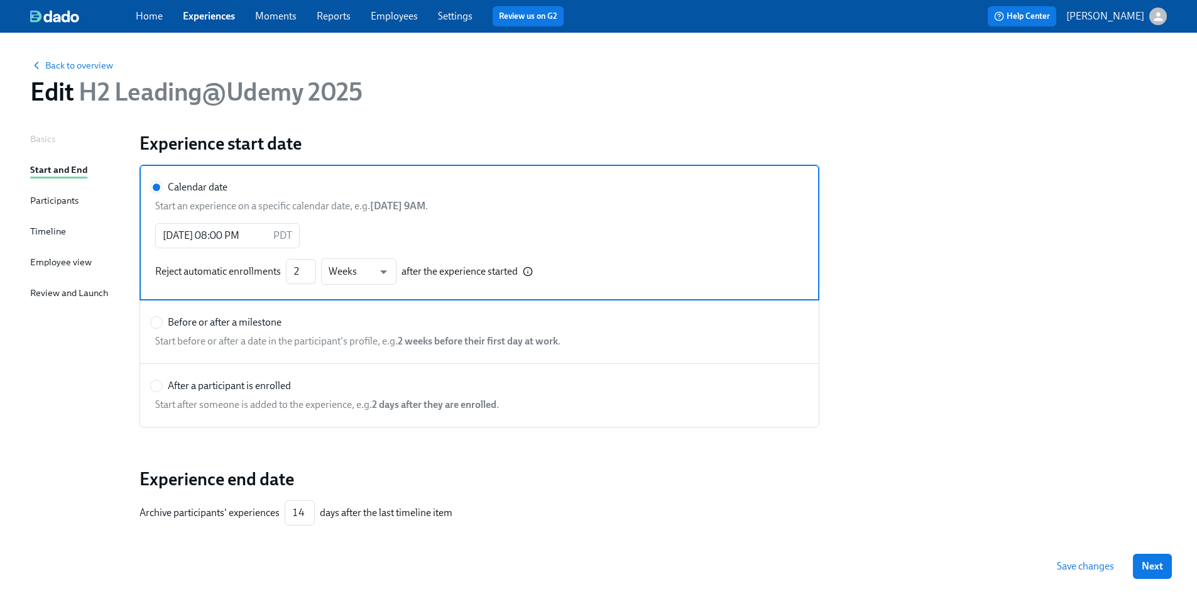
click at [398, 20] on link "Employees" at bounding box center [394, 16] width 47 height 12
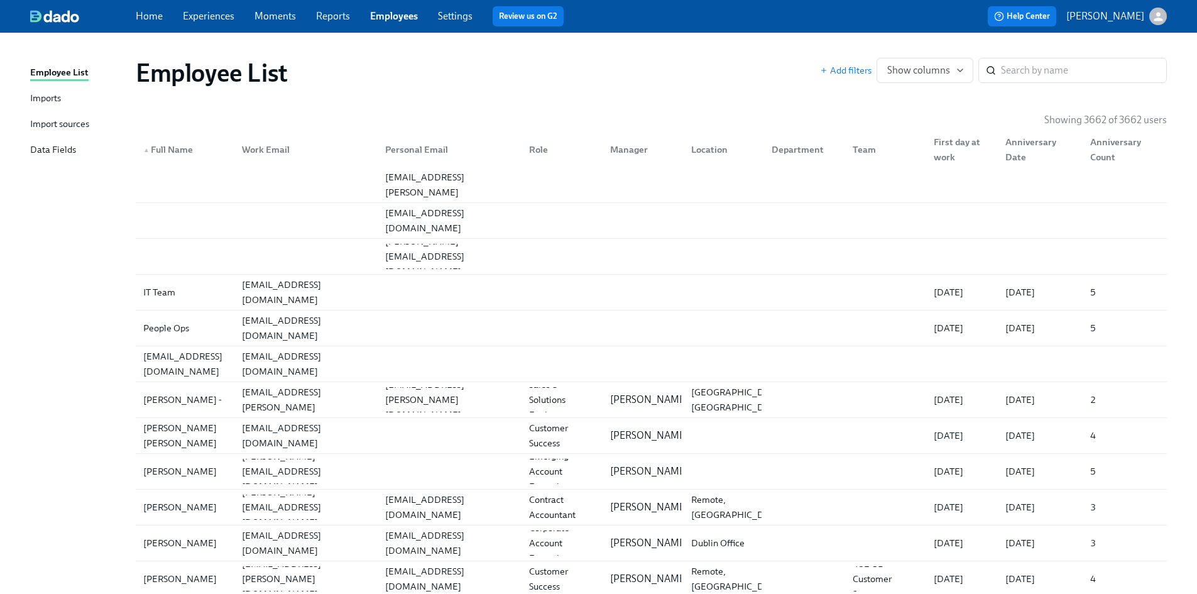
click at [74, 124] on div "Import sources" at bounding box center [59, 125] width 59 height 16
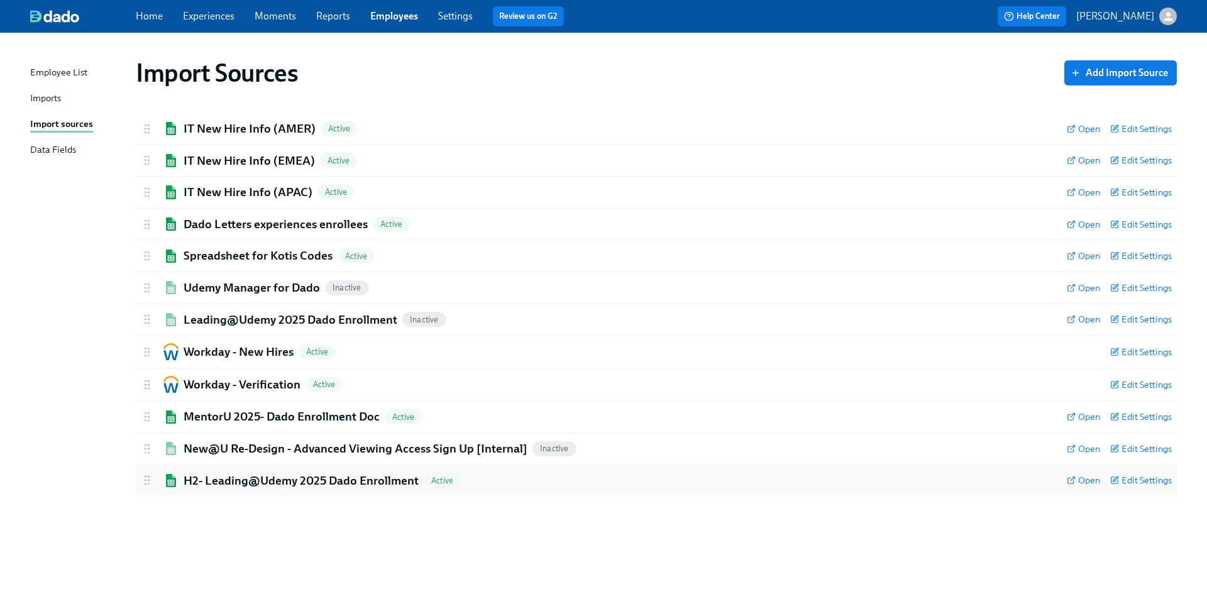
click at [308, 479] on h2 "H2- Leading@Udemy 2025 Dado Enrollment" at bounding box center [301, 481] width 235 height 16
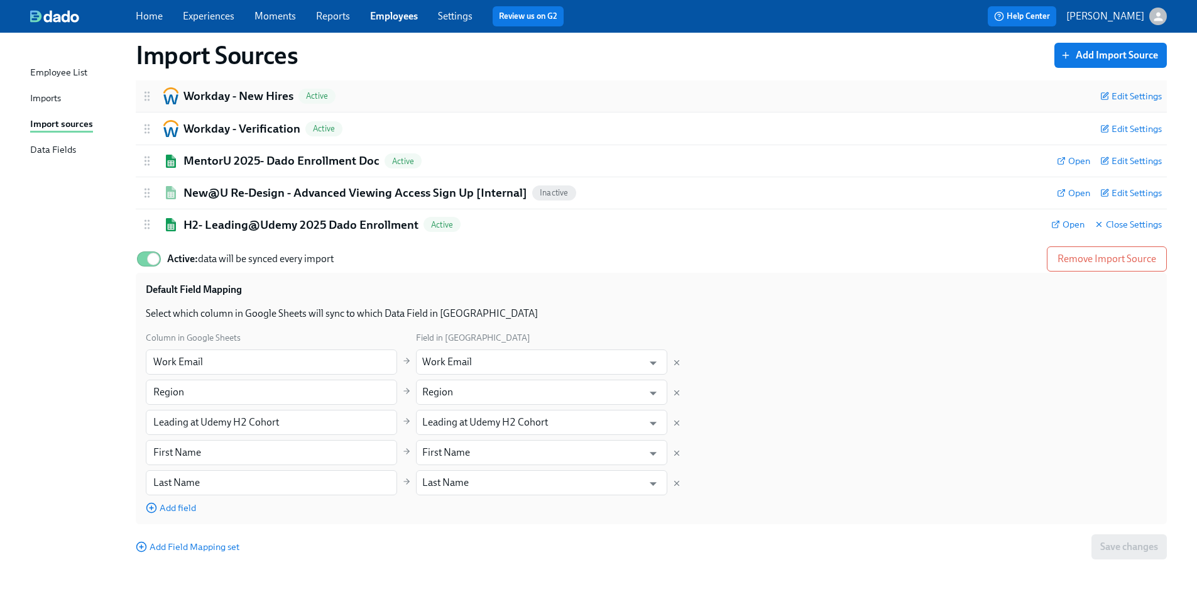
scroll to position [256, 0]
drag, startPoint x: 417, startPoint y: 224, endPoint x: 288, endPoint y: 225, distance: 128.8
click at [288, 225] on div "H2- Leading@Udemy 2025 Dado Enrollment Active" at bounding box center [591, 224] width 901 height 16
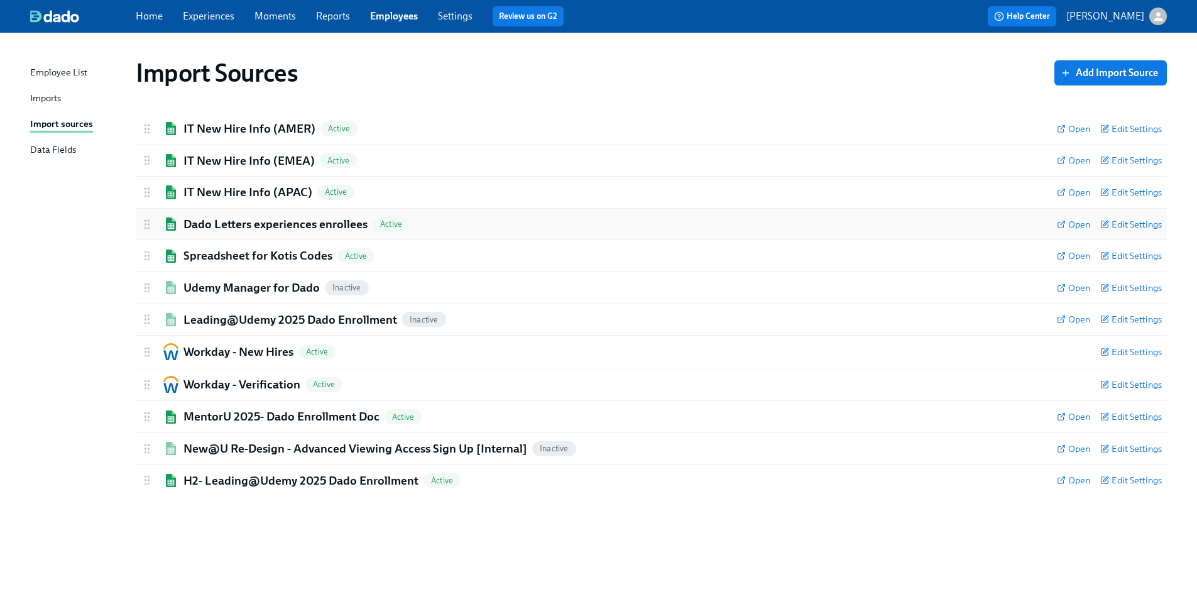
scroll to position [0, 0]
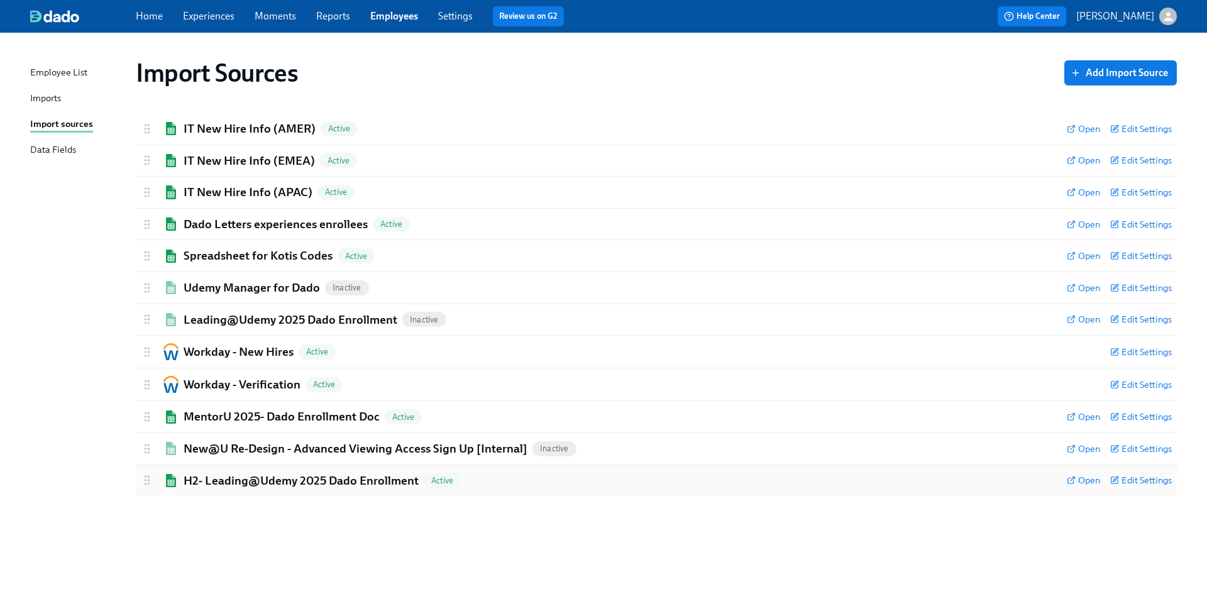
drag, startPoint x: 183, startPoint y: 480, endPoint x: 214, endPoint y: 479, distance: 31.4
click at [214, 479] on div "H2- Leading@Udemy 2025 Dado Enrollment Active" at bounding box center [599, 481] width 916 height 16
